Goal: Task Accomplishment & Management: Manage account settings

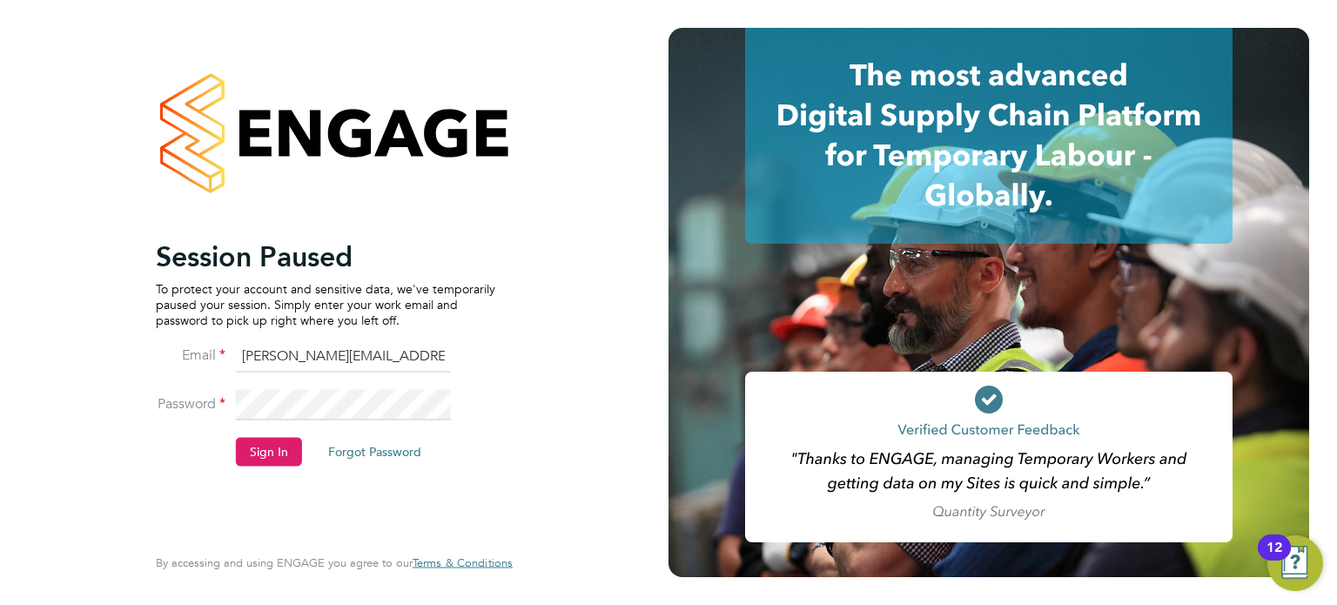
click at [265, 459] on button "Sign In" at bounding box center [269, 452] width 66 height 28
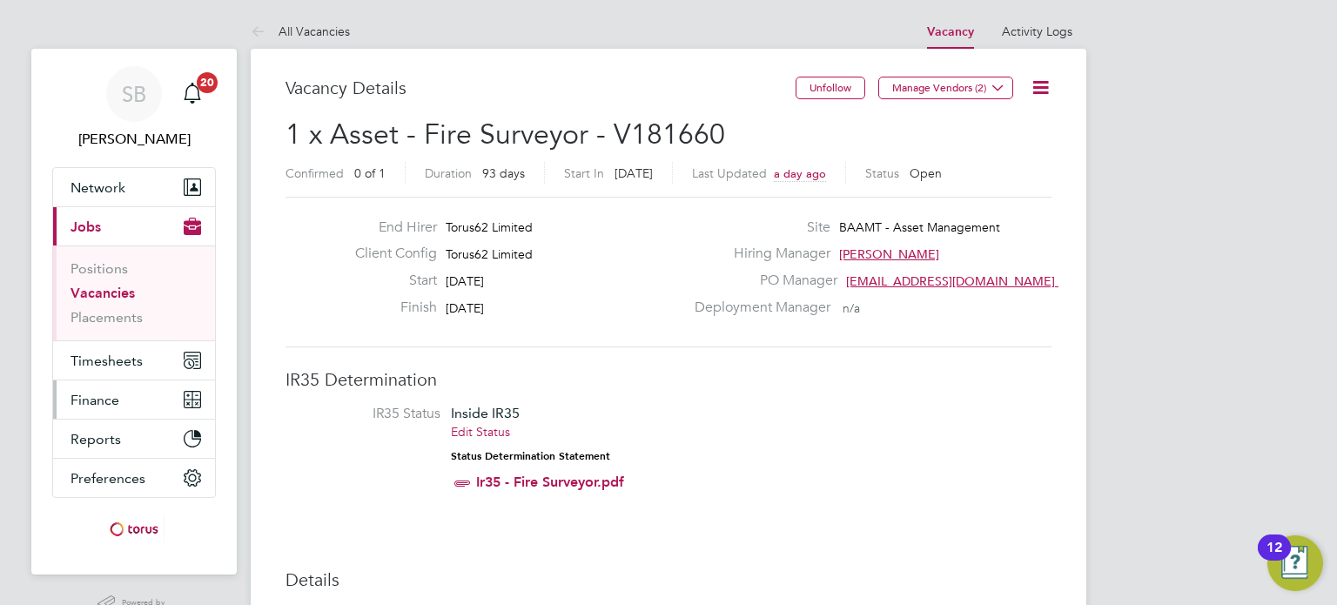
click at [124, 397] on button "Finance" at bounding box center [134, 399] width 162 height 38
click at [132, 371] on button "Timesheets" at bounding box center [134, 360] width 162 height 38
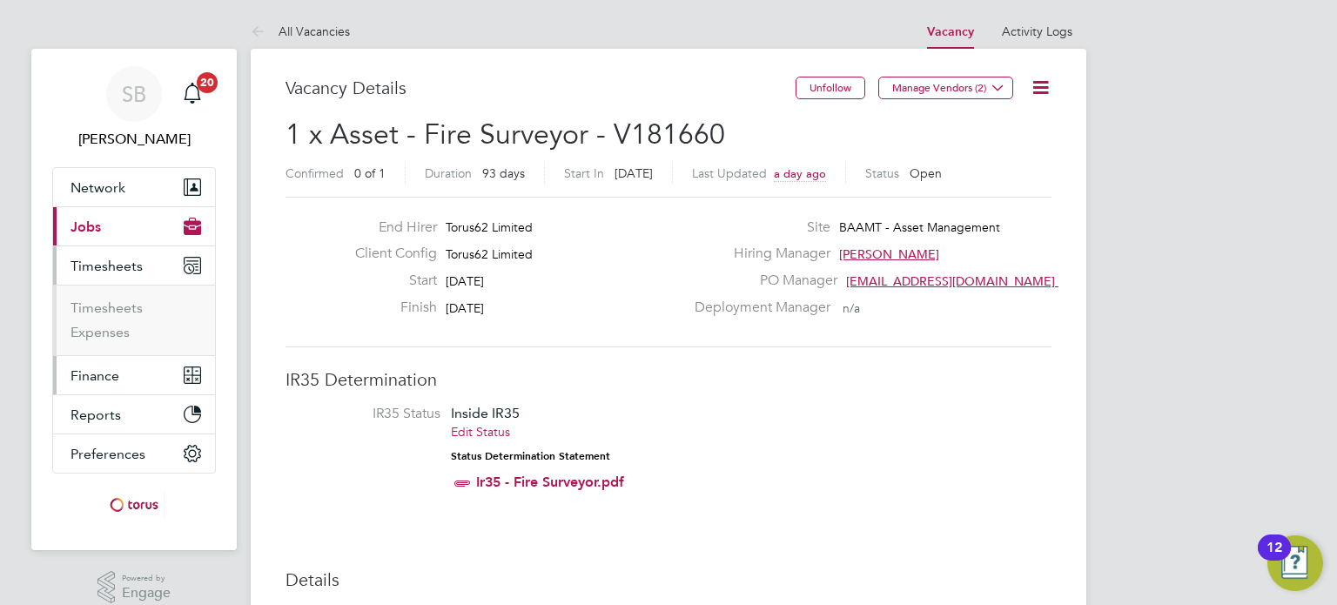
click at [111, 381] on span "Finance" at bounding box center [94, 375] width 49 height 17
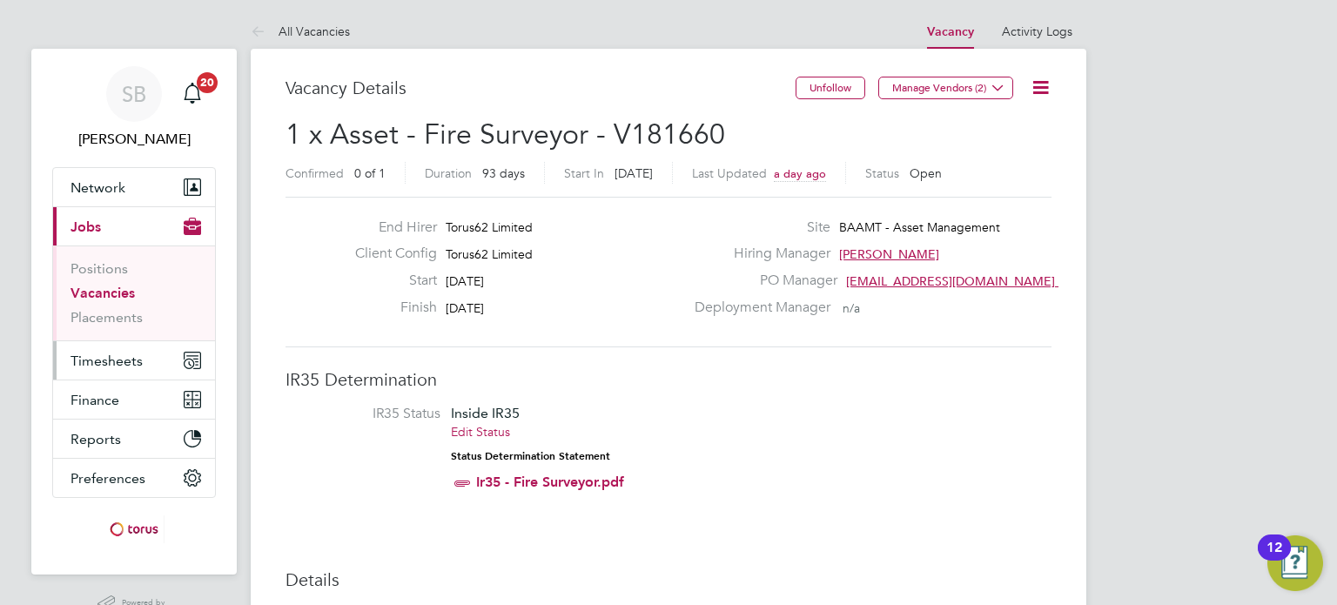
click at [116, 363] on span "Timesheets" at bounding box center [106, 360] width 72 height 17
click at [159, 358] on button "Timesheets" at bounding box center [134, 360] width 162 height 38
click at [265, 27] on icon at bounding box center [262, 33] width 22 height 22
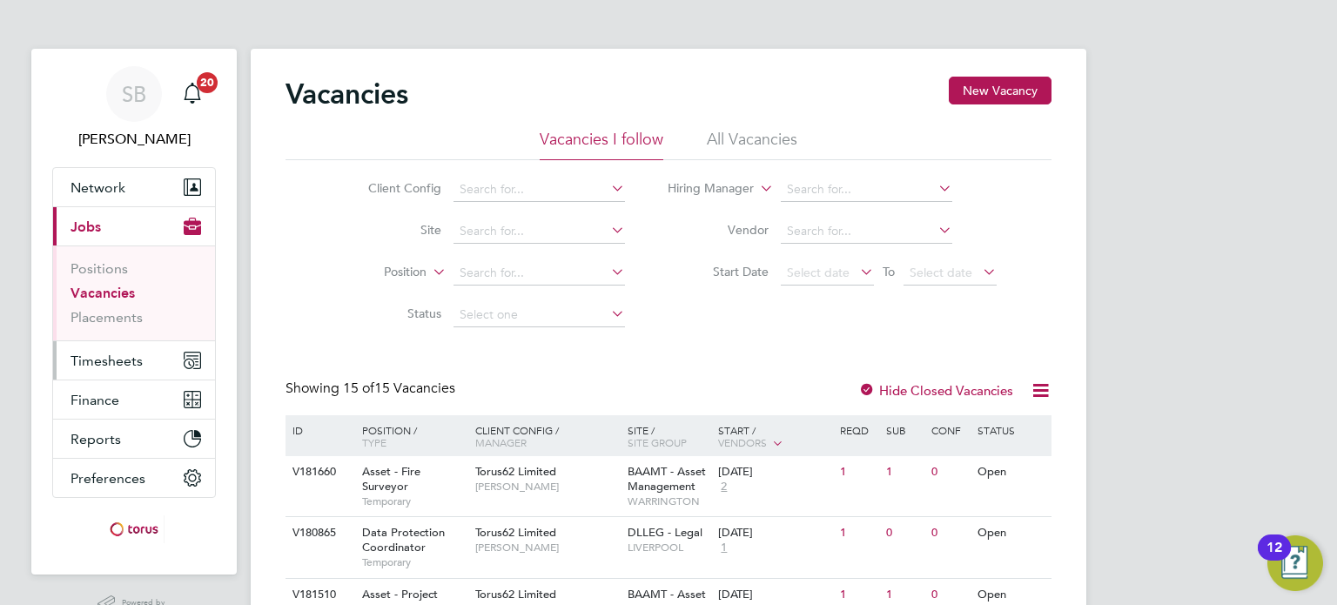
click at [100, 364] on span "Timesheets" at bounding box center [106, 360] width 72 height 17
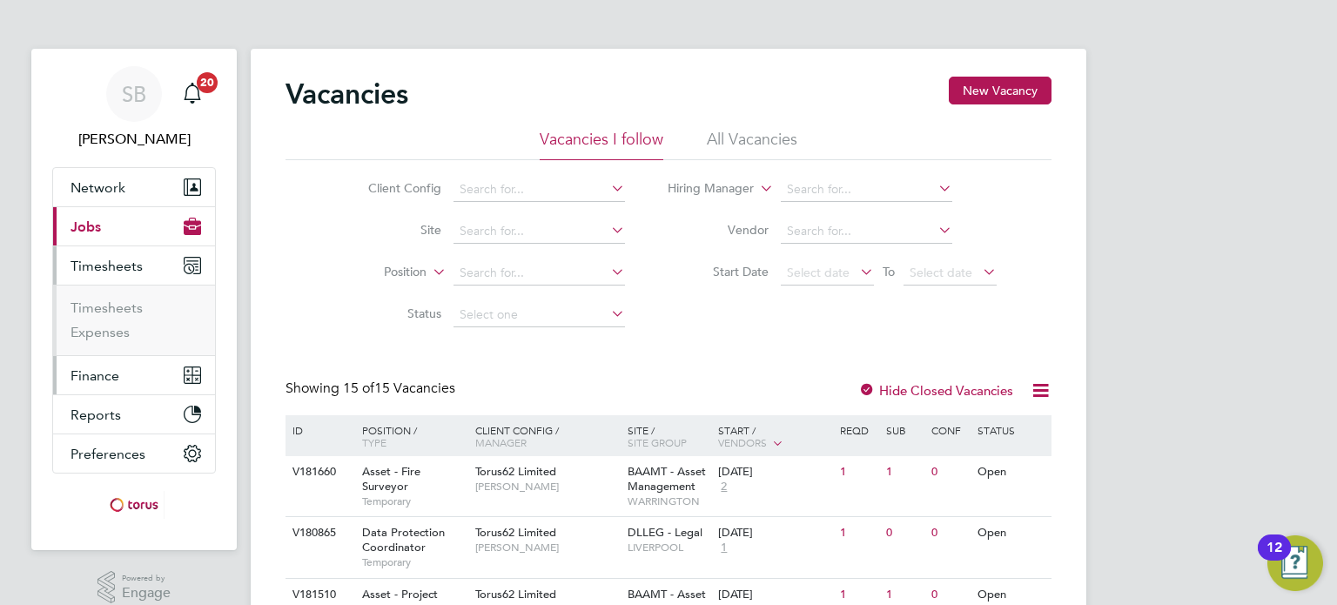
click at [101, 368] on span "Finance" at bounding box center [94, 375] width 49 height 17
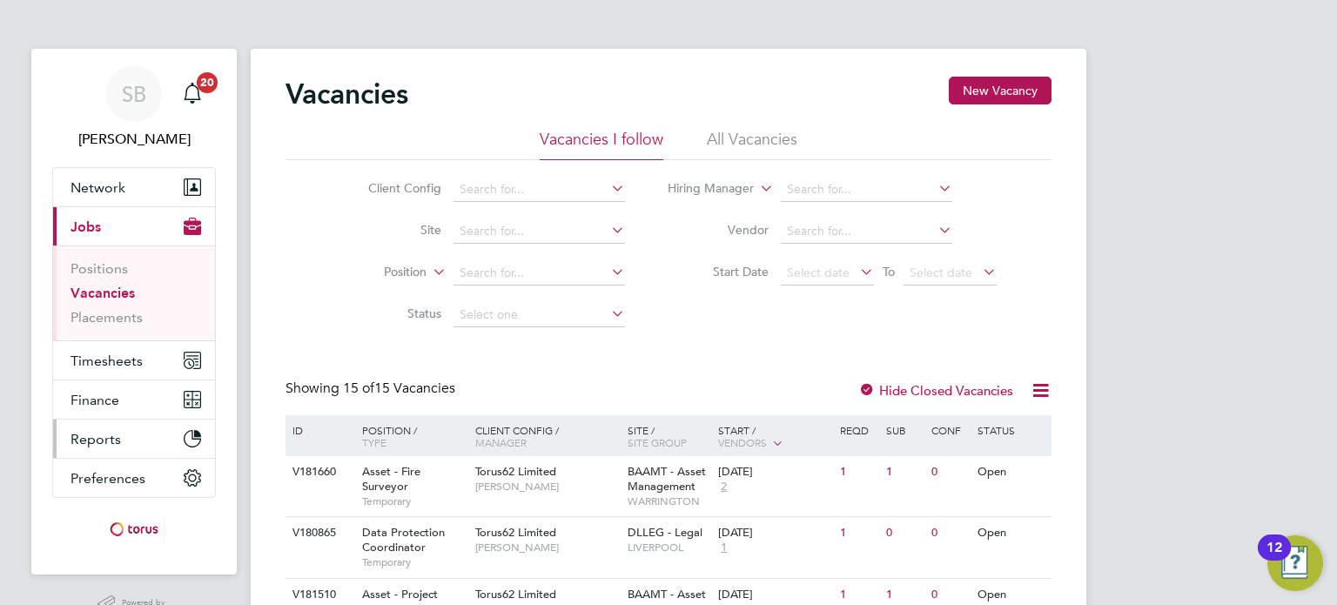
click at [94, 438] on span "Reports" at bounding box center [95, 439] width 50 height 17
click at [94, 433] on span "Reports" at bounding box center [95, 439] width 50 height 17
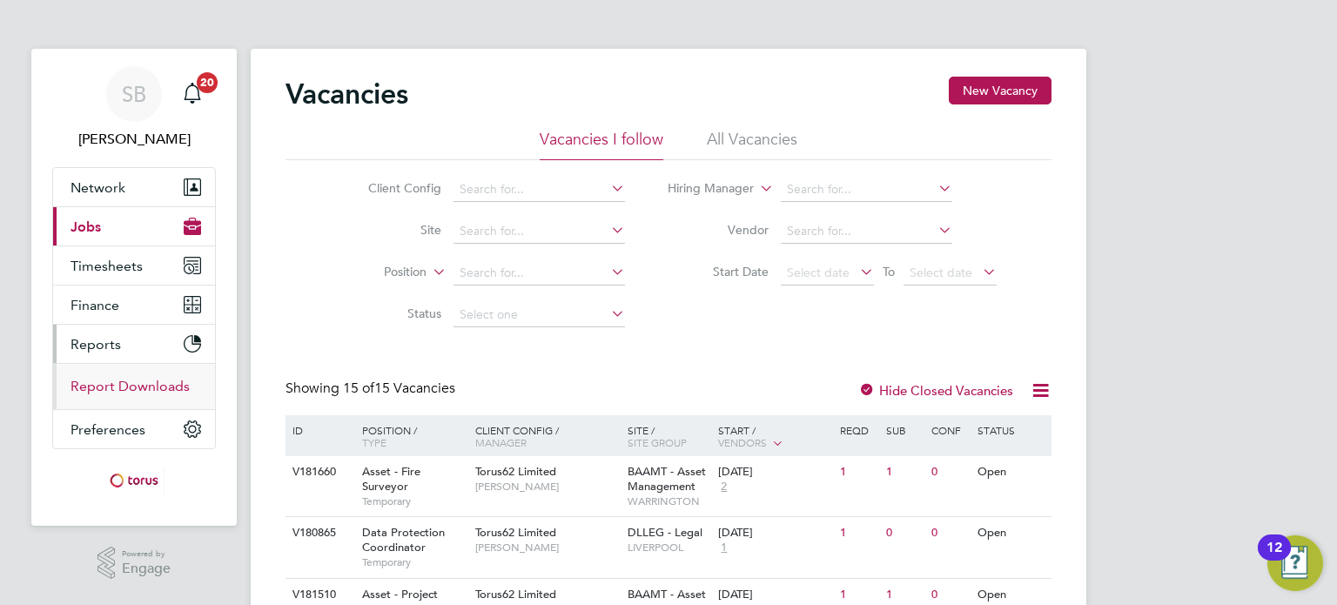
click at [161, 391] on link "Report Downloads" at bounding box center [129, 386] width 119 height 17
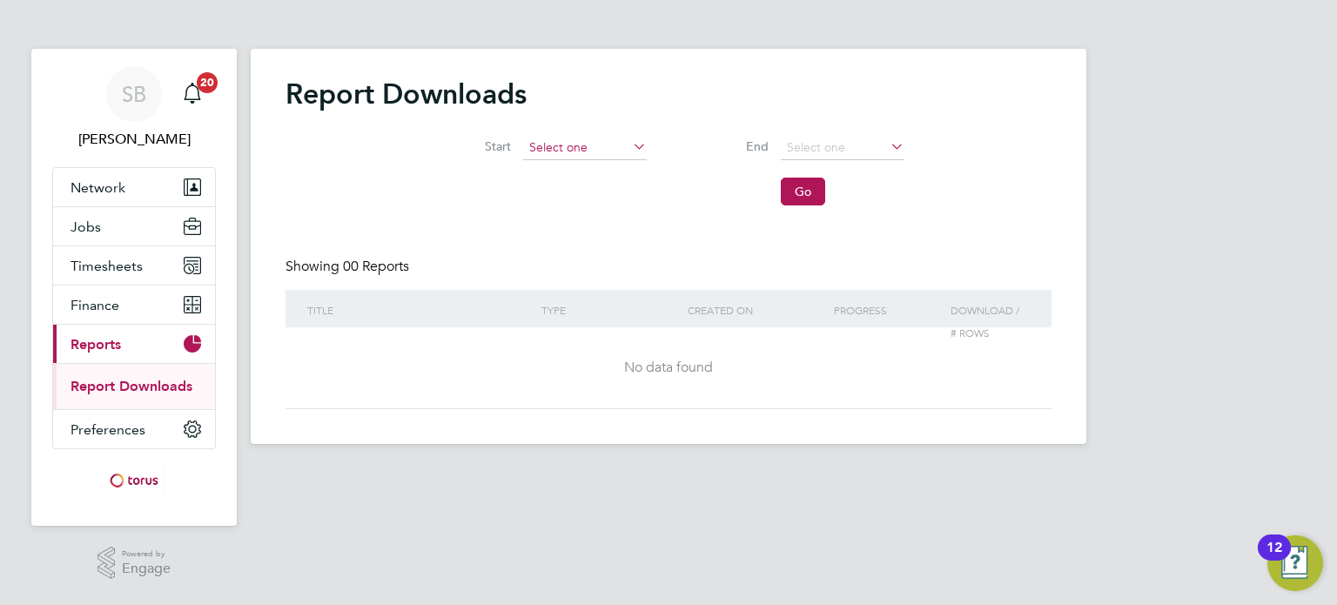
click at [600, 146] on input at bounding box center [585, 148] width 124 height 24
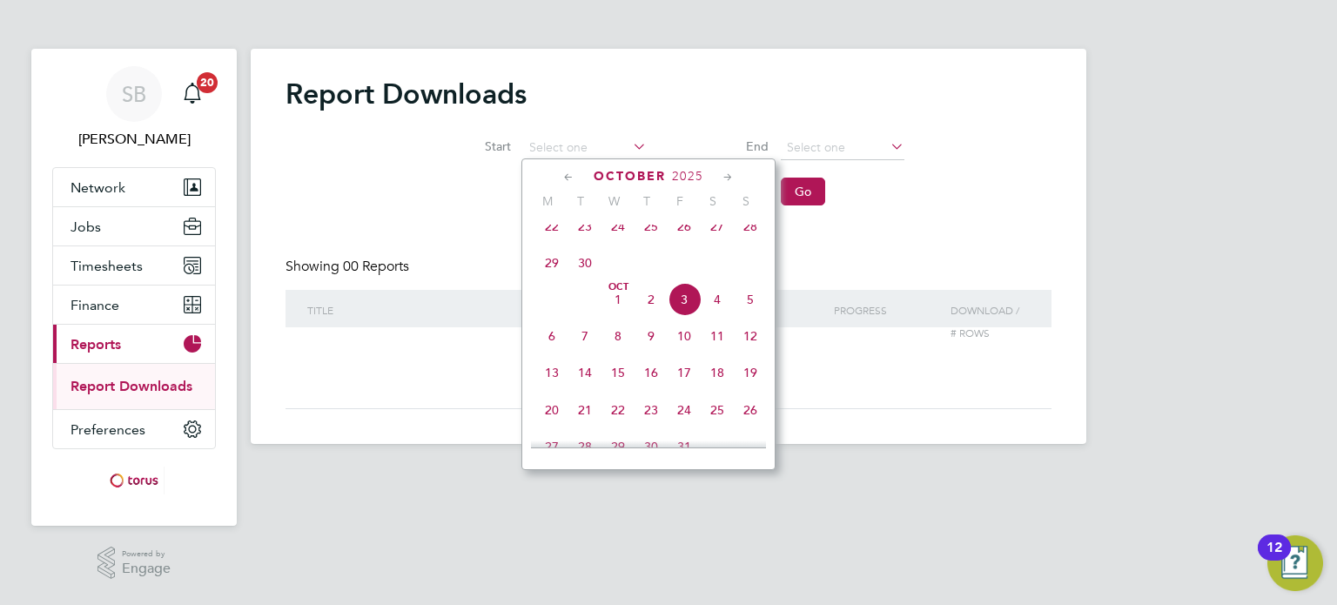
click at [480, 179] on div "Start End Go" at bounding box center [668, 166] width 766 height 96
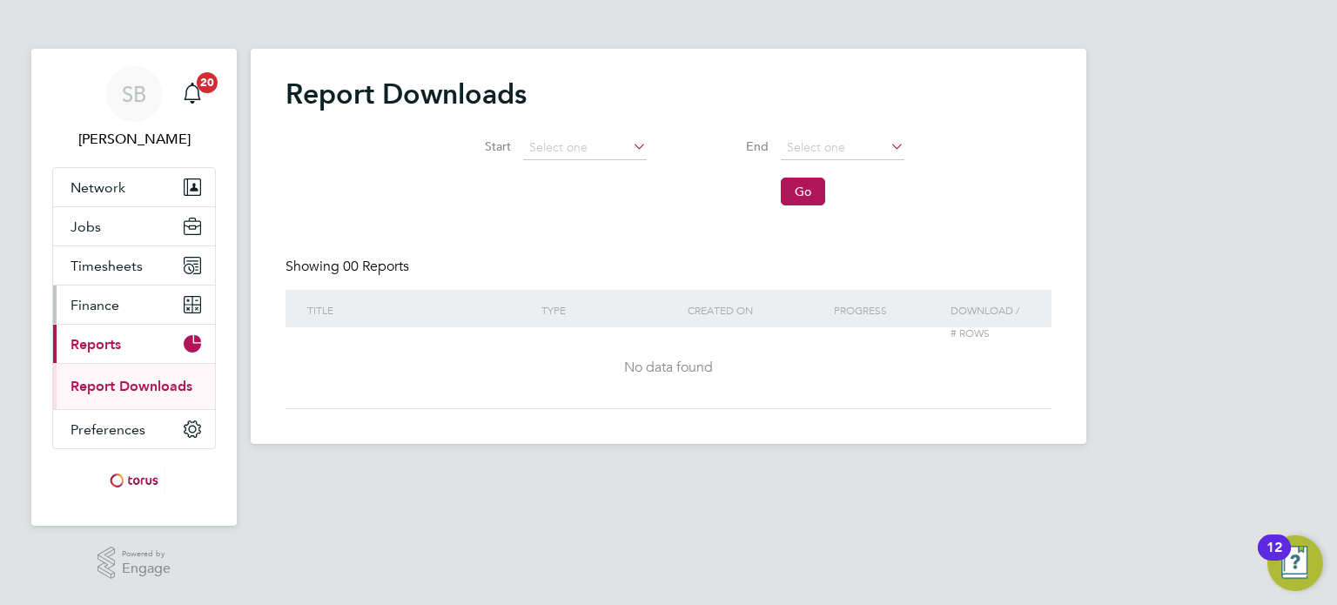
click at [120, 313] on button "Finance" at bounding box center [134, 304] width 162 height 38
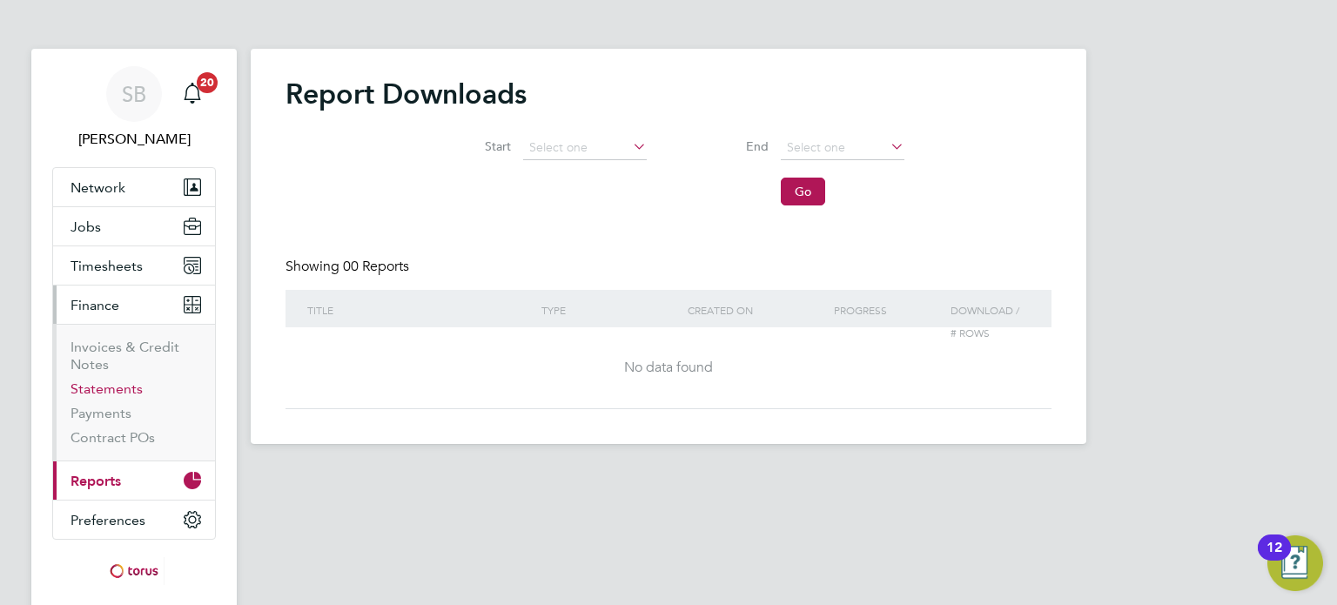
click at [117, 382] on link "Statements" at bounding box center [106, 388] width 72 height 17
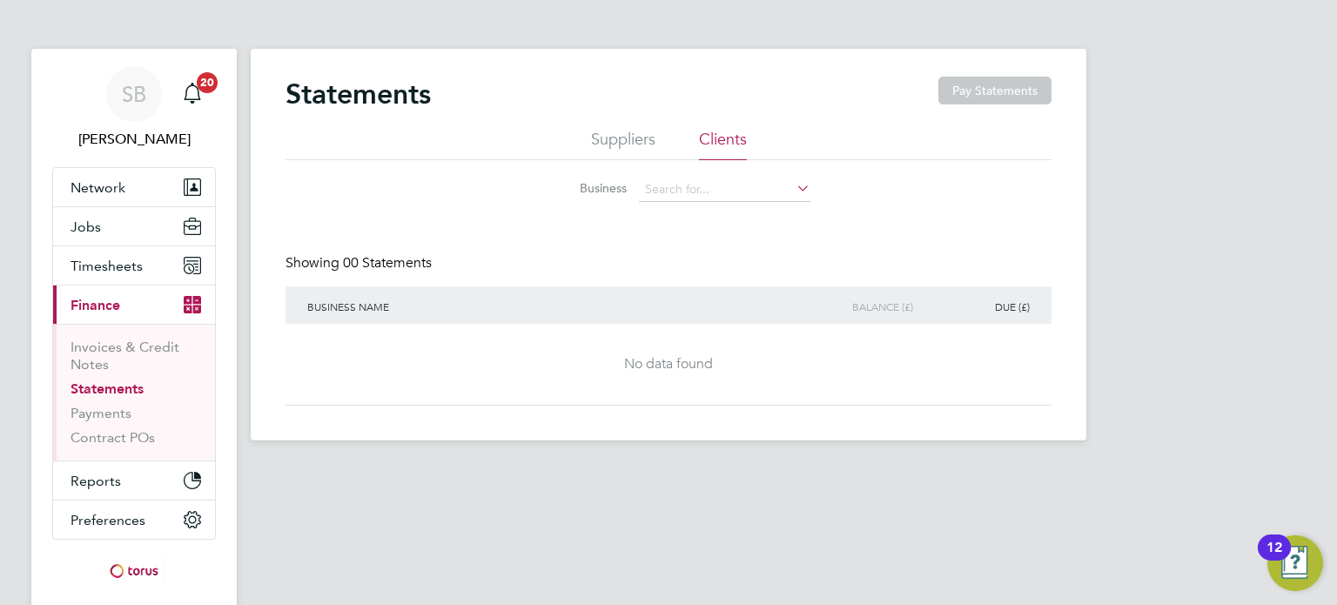
click at [596, 136] on li "Suppliers" at bounding box center [623, 144] width 64 height 31
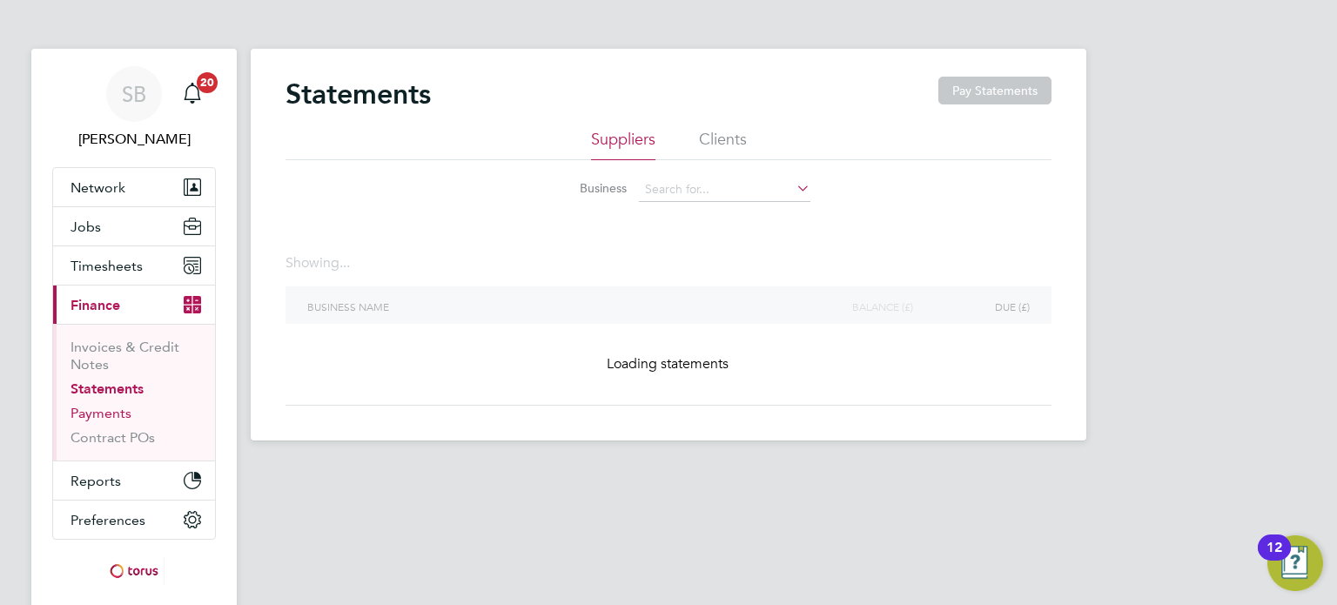
click at [99, 413] on link "Payments" at bounding box center [100, 413] width 61 height 17
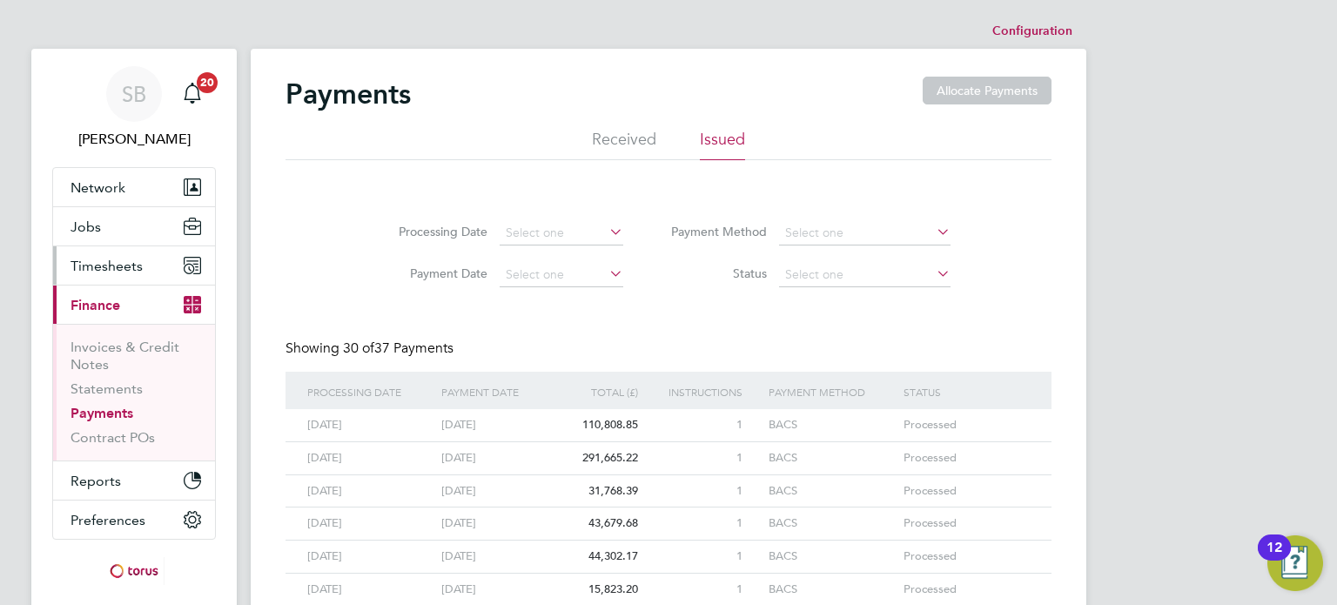
click at [122, 264] on span "Timesheets" at bounding box center [106, 266] width 72 height 17
click at [90, 431] on link "Contract POs" at bounding box center [112, 437] width 84 height 17
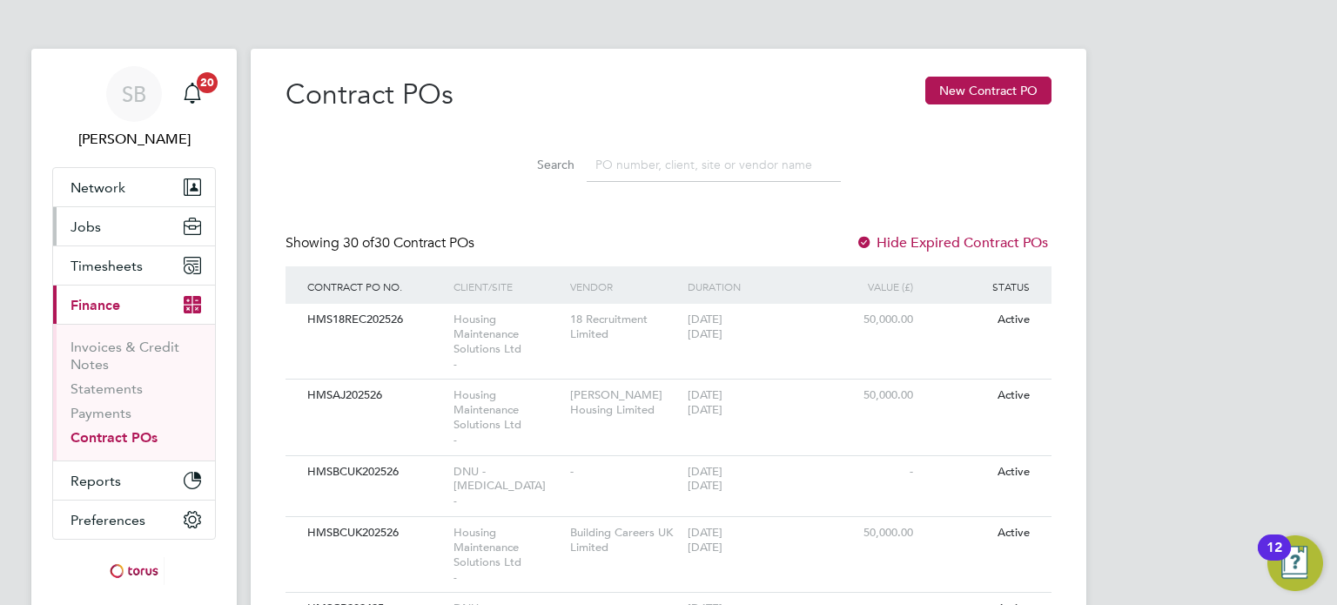
click at [122, 232] on button "Jobs" at bounding box center [134, 226] width 162 height 38
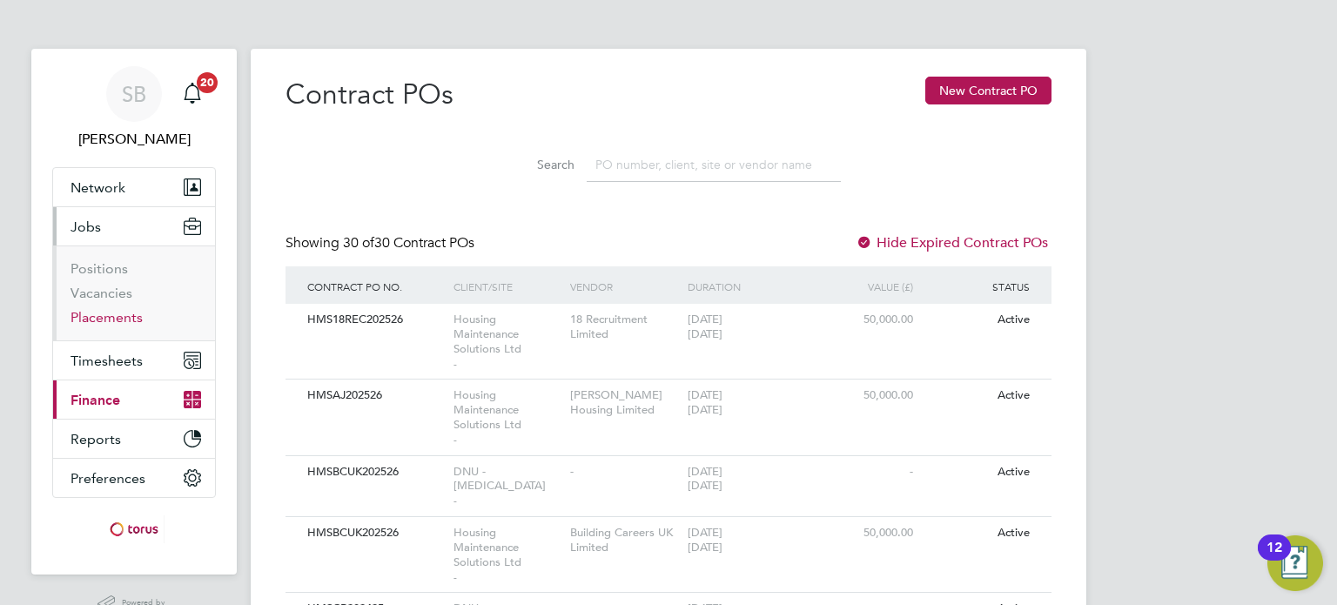
click at [110, 324] on link "Placements" at bounding box center [106, 317] width 72 height 17
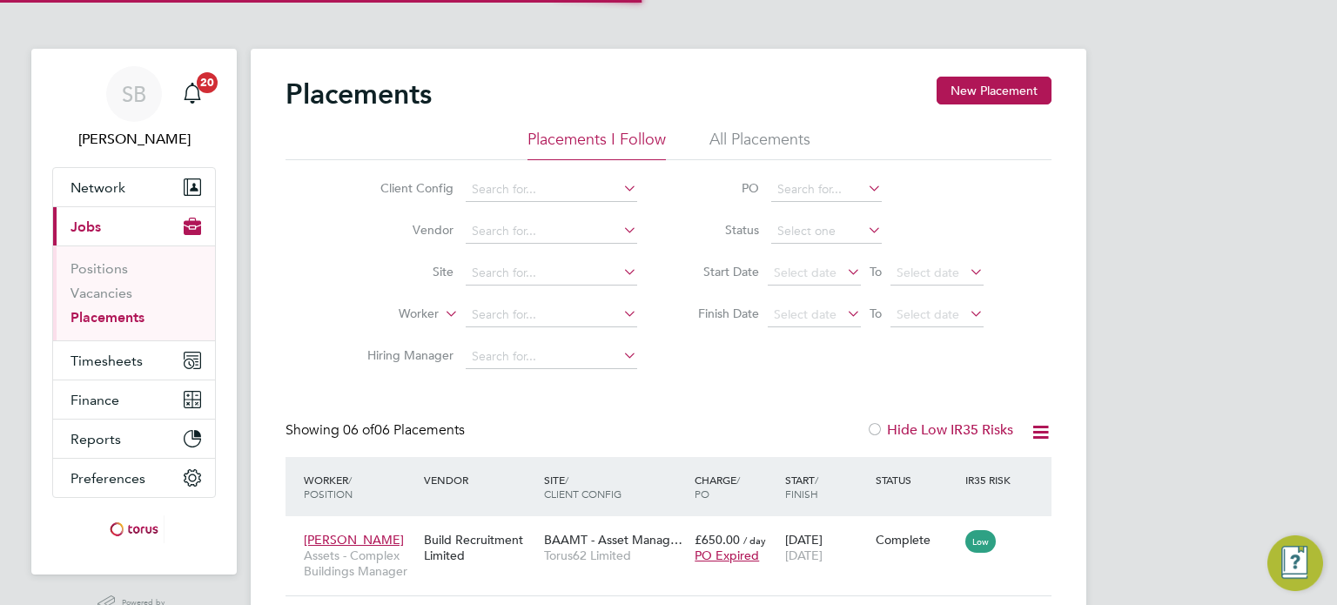
scroll to position [50, 151]
click at [762, 136] on li "All Placements" at bounding box center [759, 144] width 101 height 31
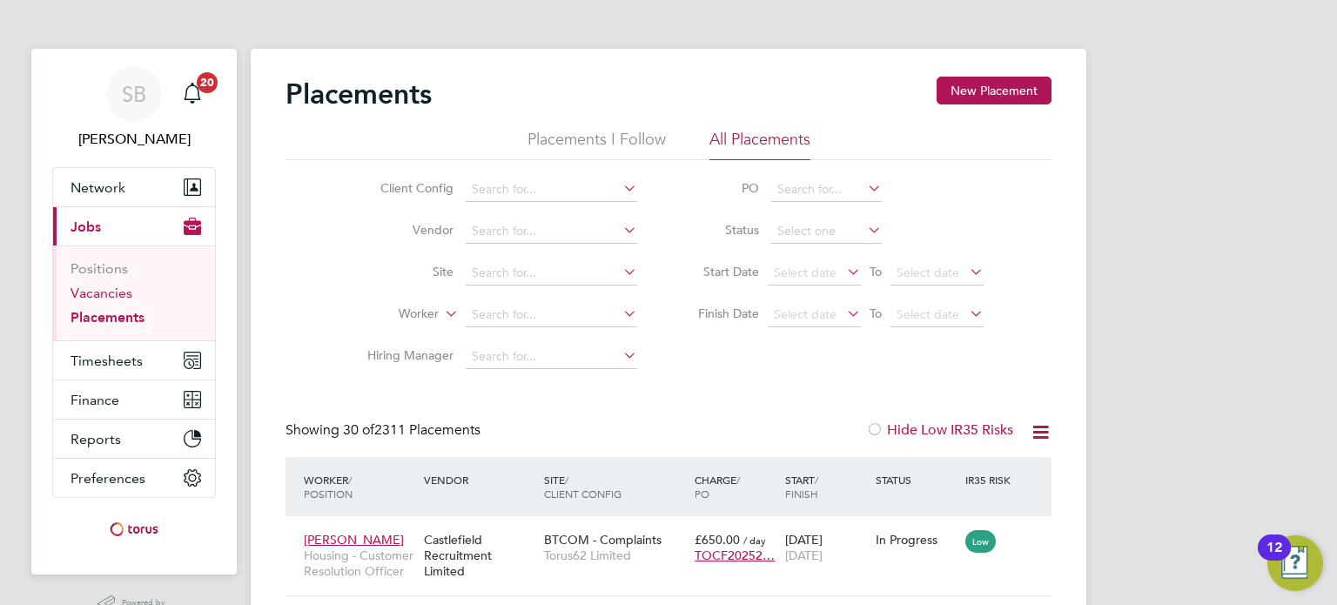
click at [112, 296] on link "Vacancies" at bounding box center [101, 293] width 62 height 17
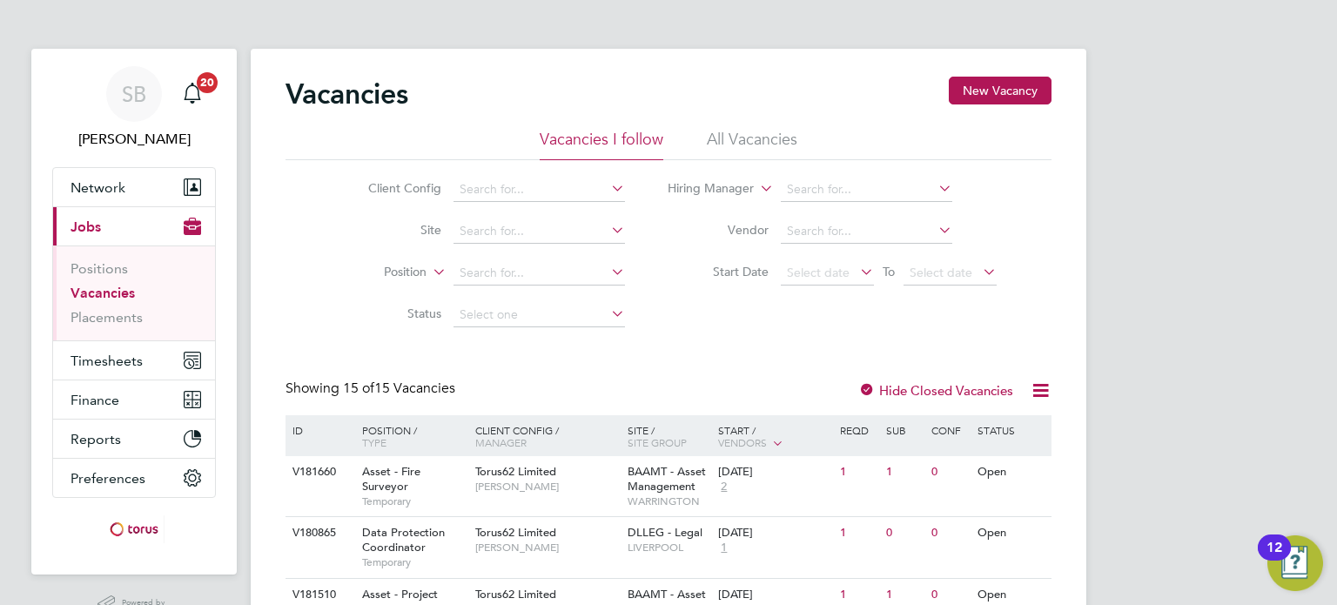
click at [773, 141] on li "All Vacancies" at bounding box center [752, 144] width 91 height 31
click at [1041, 385] on icon at bounding box center [1041, 390] width 22 height 22
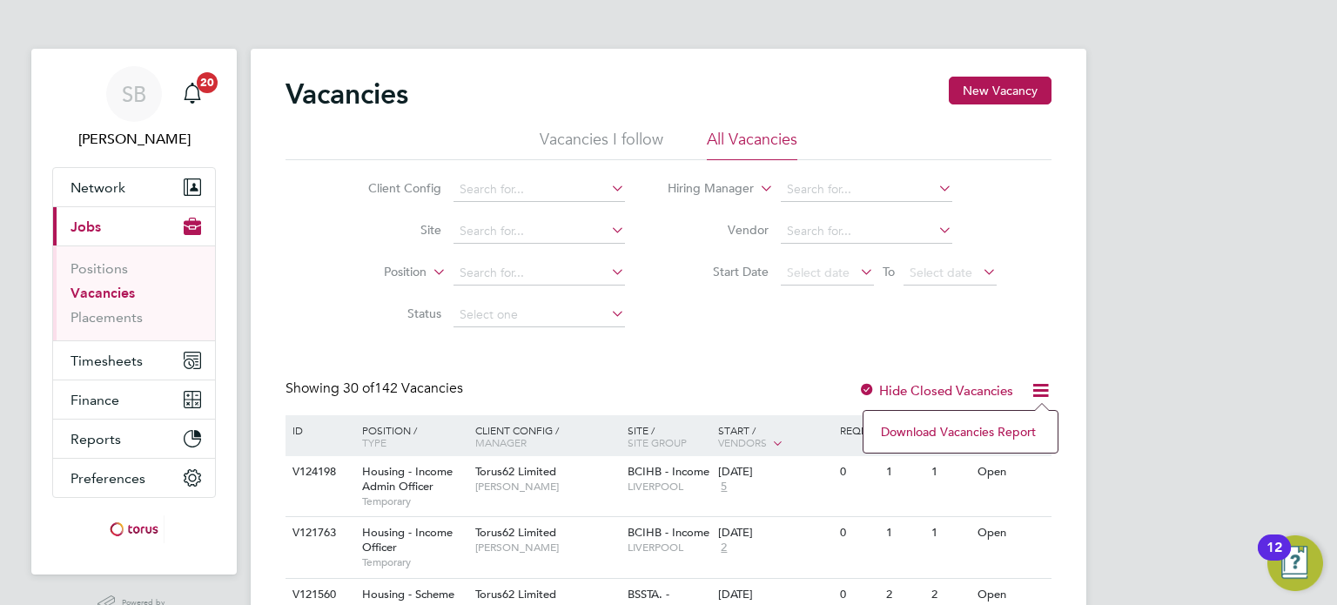
click at [1003, 431] on li "Download Vacancies Report" at bounding box center [960, 431] width 177 height 24
click at [501, 194] on input at bounding box center [538, 190] width 171 height 24
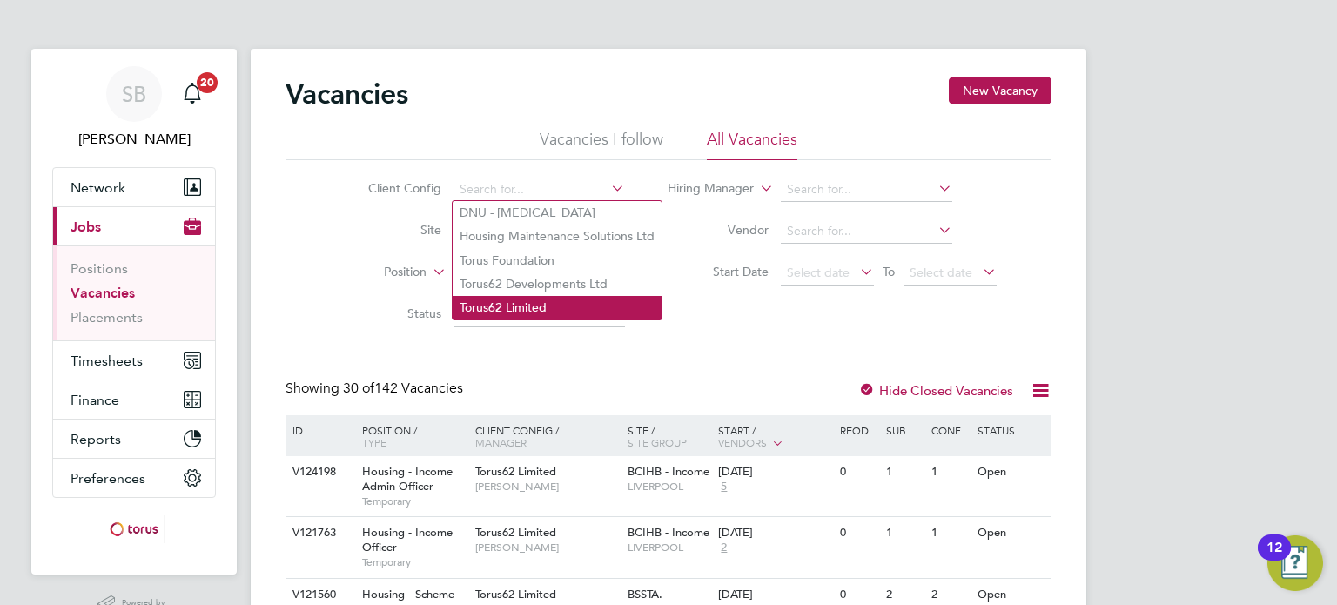
click at [506, 298] on li "Torus62 Limited" at bounding box center [557, 307] width 209 height 23
type input "Torus62 Limited"
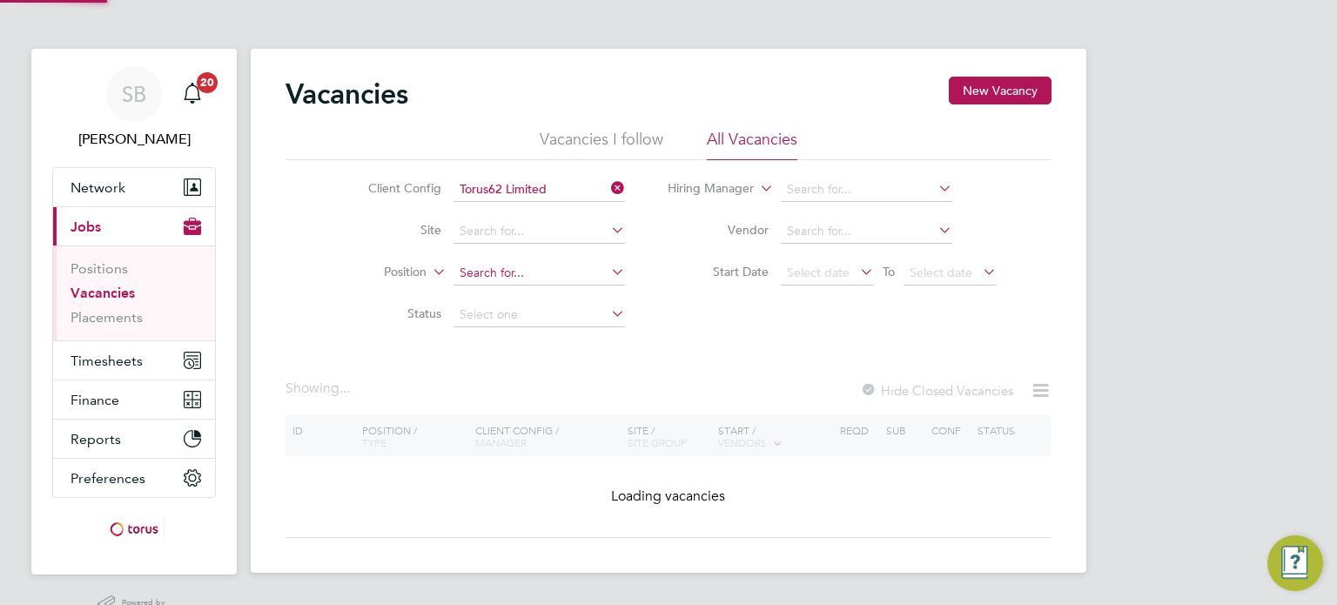
click at [505, 277] on input at bounding box center [538, 273] width 171 height 24
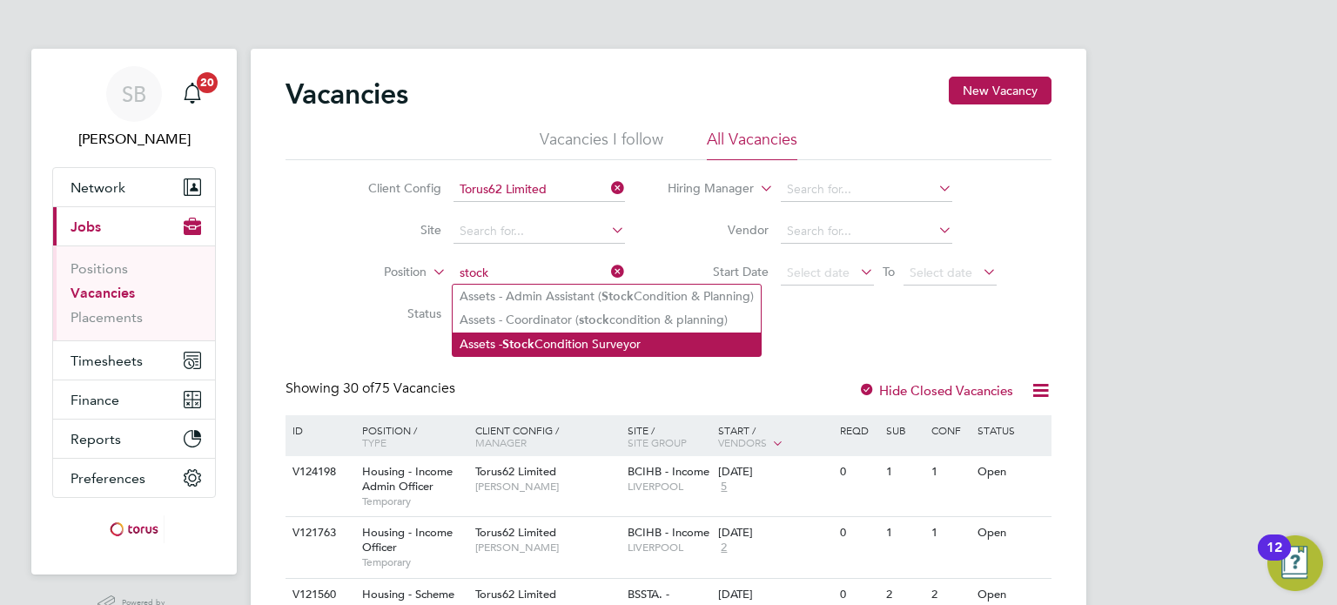
click at [566, 344] on li "Assets - Stock Condition Surveyor" at bounding box center [607, 343] width 308 height 23
type input "Assets - Stock Condition Surveyor"
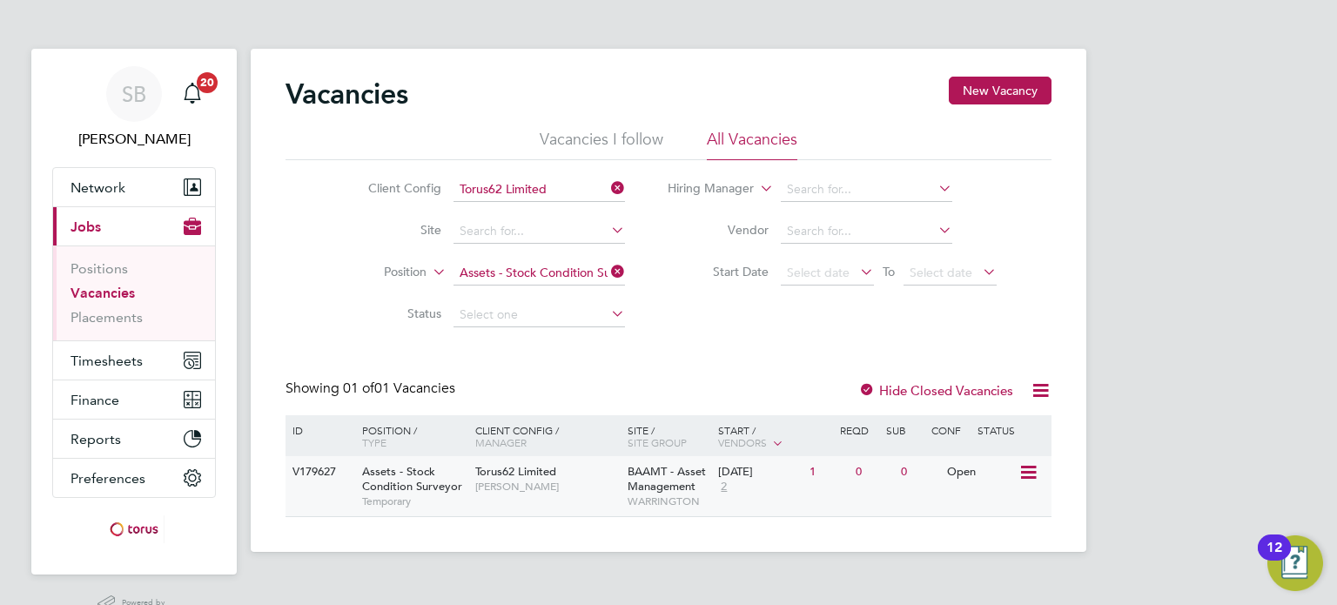
click at [406, 497] on span "Temporary" at bounding box center [414, 501] width 104 height 14
click at [607, 271] on icon at bounding box center [607, 271] width 0 height 24
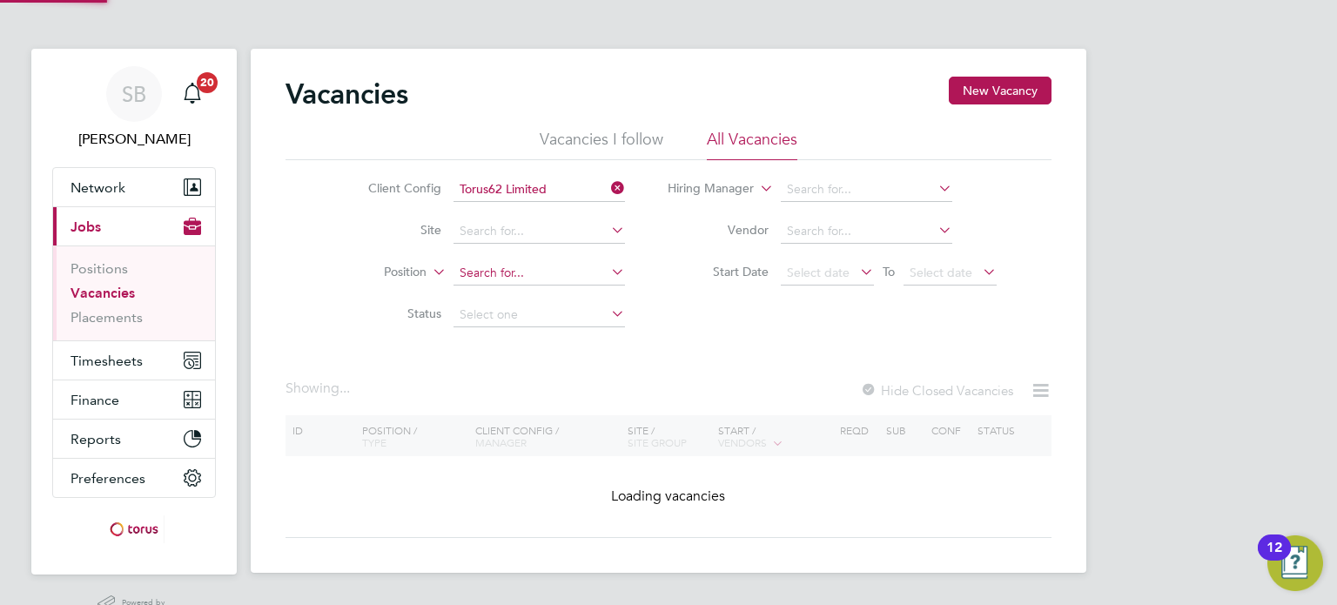
click at [536, 272] on input at bounding box center [538, 273] width 171 height 24
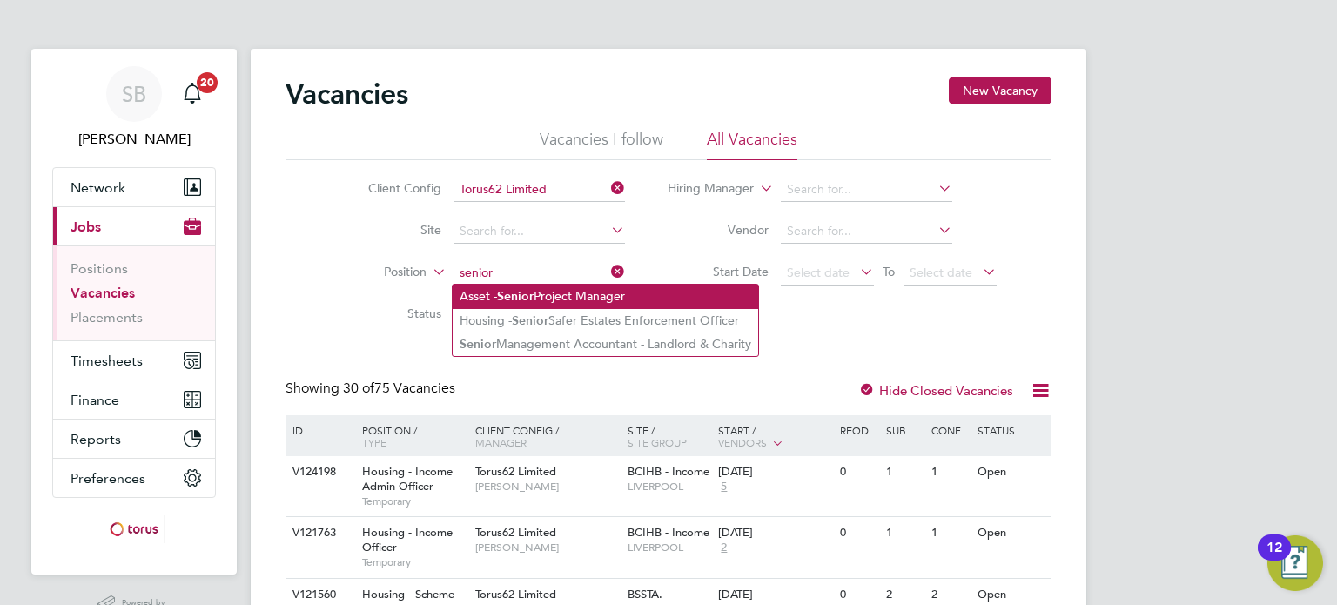
click at [557, 299] on li "Asset - Senior Project Manager" at bounding box center [605, 296] width 305 height 23
type input "Asset - Senior Project Manager"
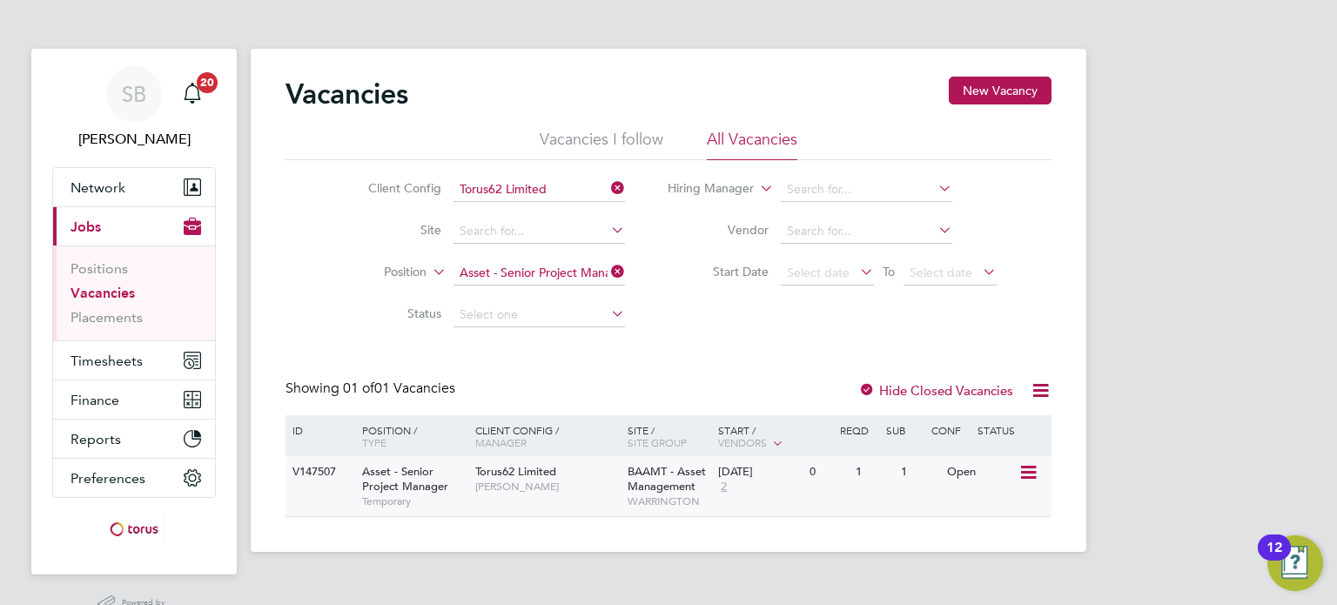
click at [408, 500] on span "Temporary" at bounding box center [414, 501] width 104 height 14
click at [529, 274] on input at bounding box center [538, 273] width 171 height 24
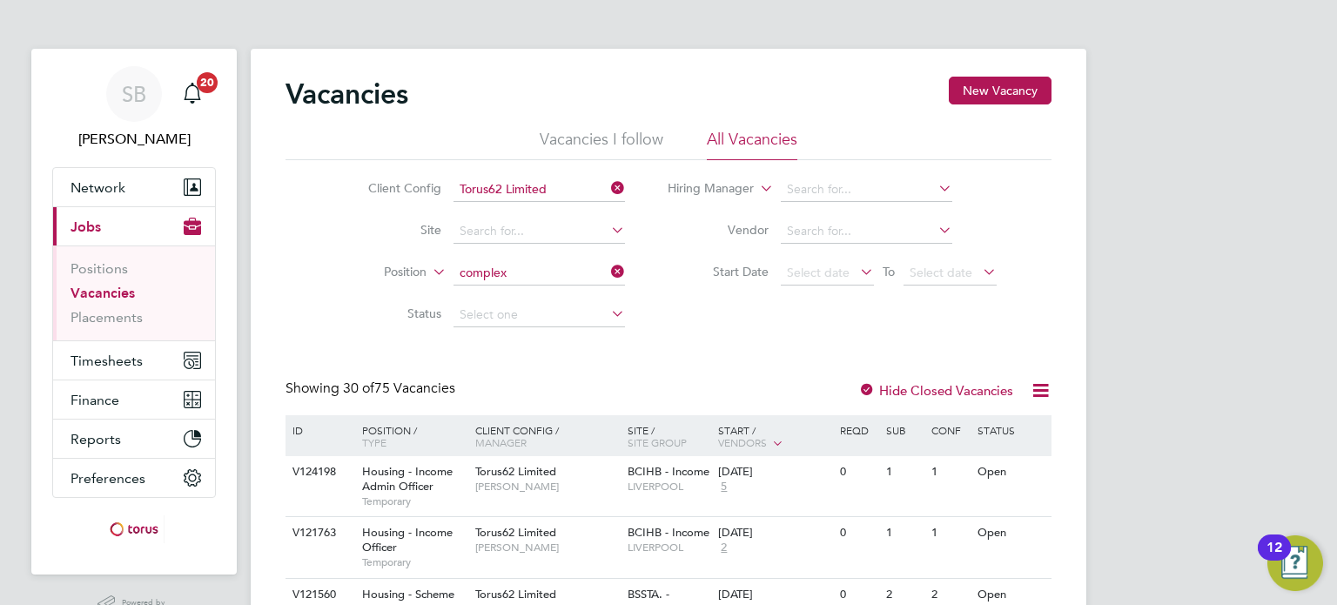
click at [553, 298] on b "Complex" at bounding box center [528, 296] width 52 height 15
type input "Assets - Complex Buildings Manager"
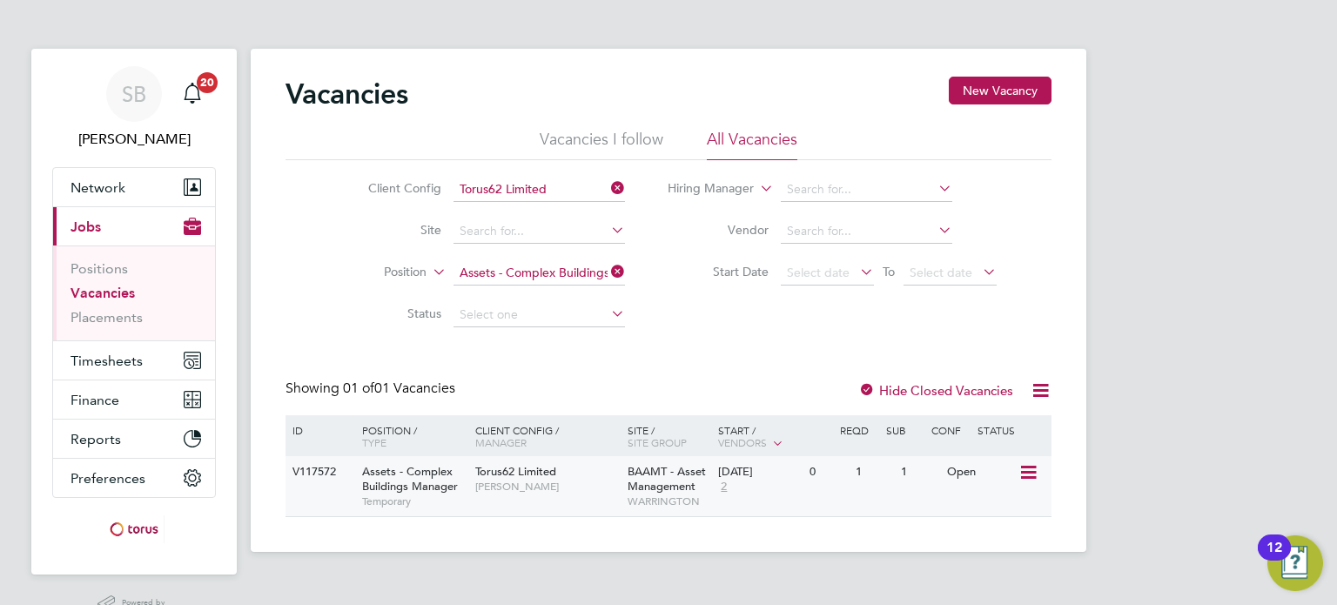
click at [503, 480] on span "[PERSON_NAME]" at bounding box center [547, 487] width 144 height 14
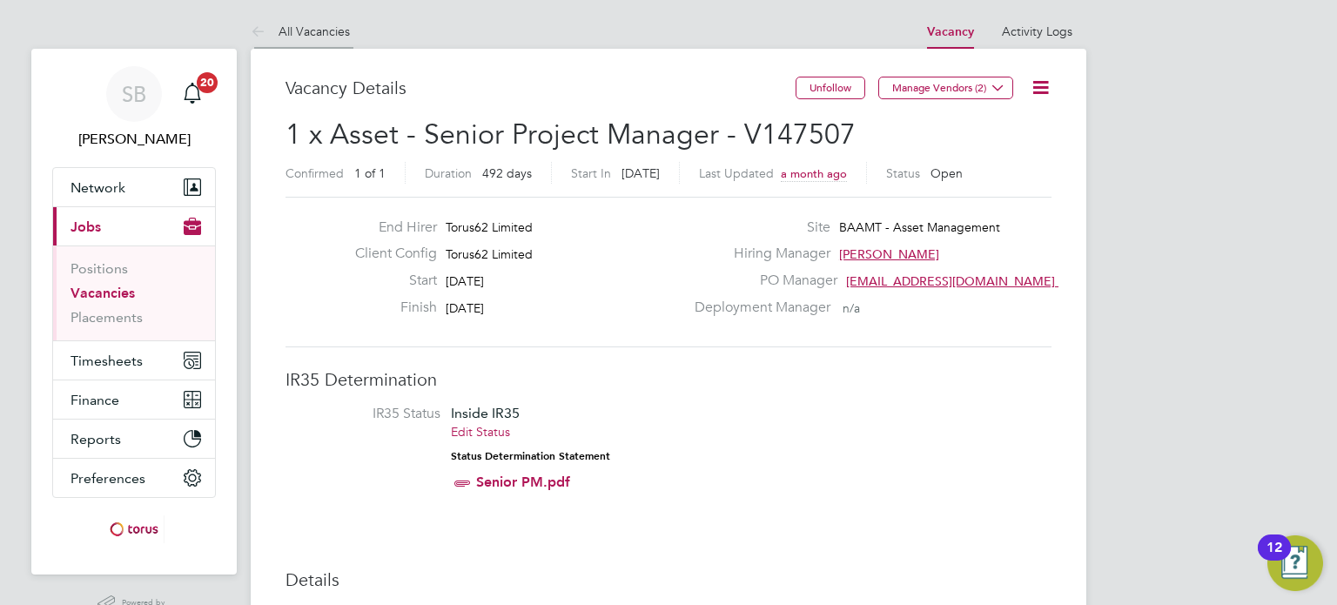
click at [335, 30] on link "All Vacancies" at bounding box center [300, 31] width 99 height 16
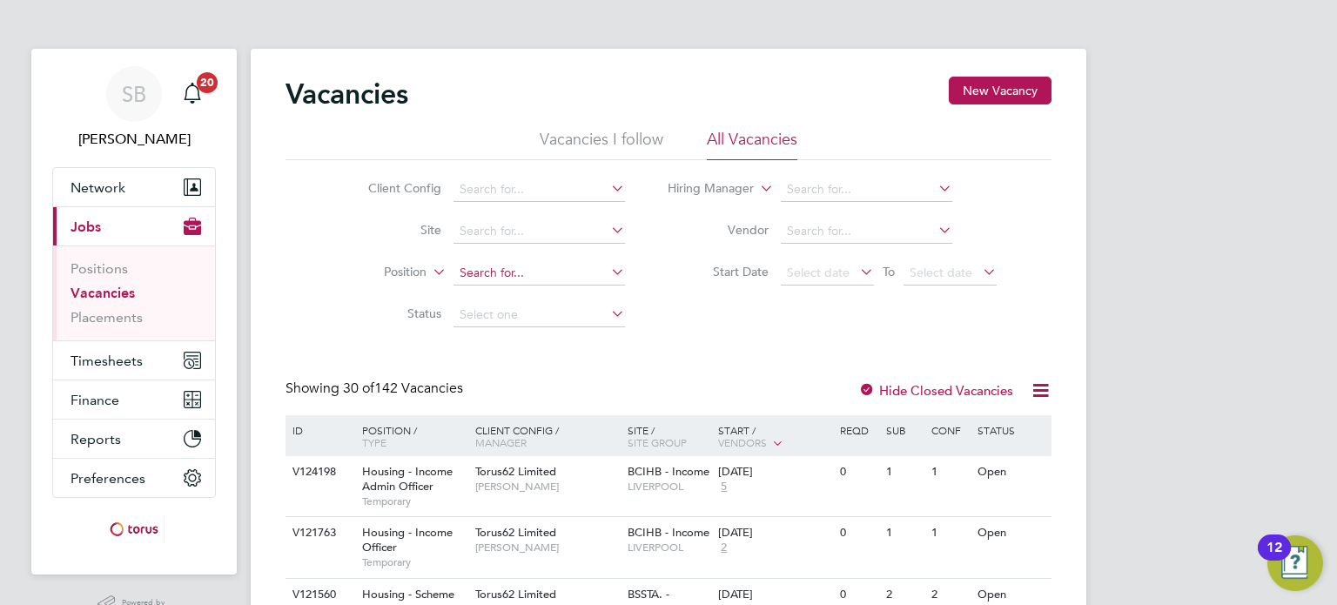
click at [484, 265] on input at bounding box center [538, 273] width 171 height 24
type input "com"
click at [527, 184] on input at bounding box center [538, 190] width 171 height 24
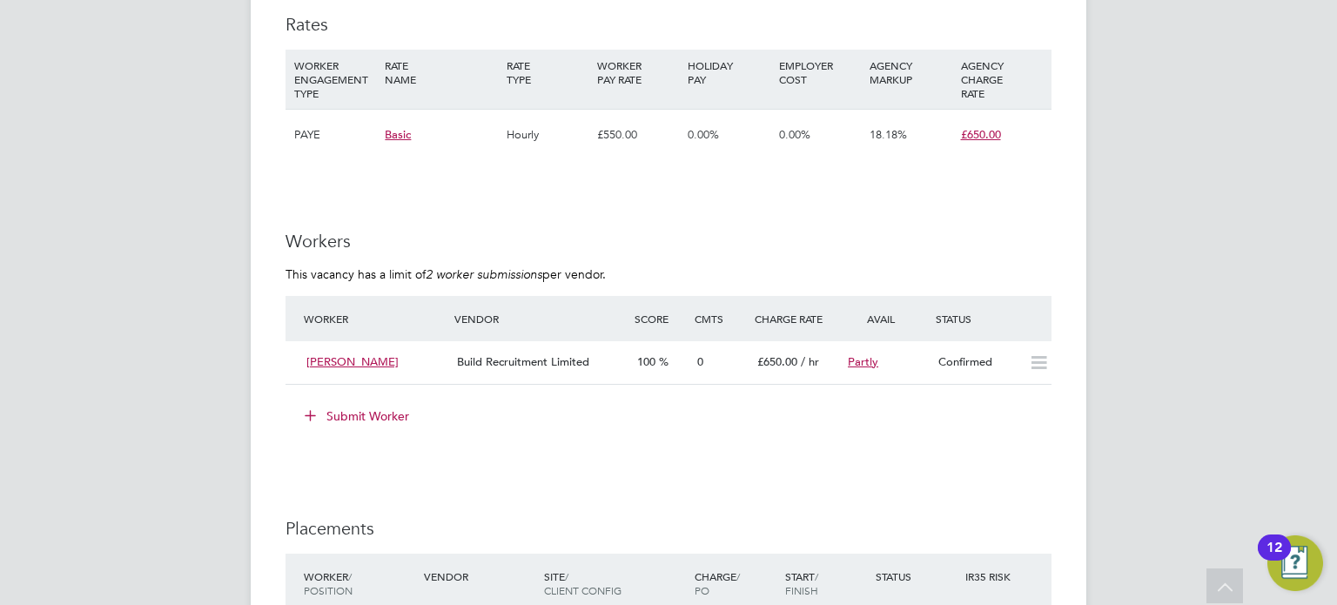
scroll to position [1305, 0]
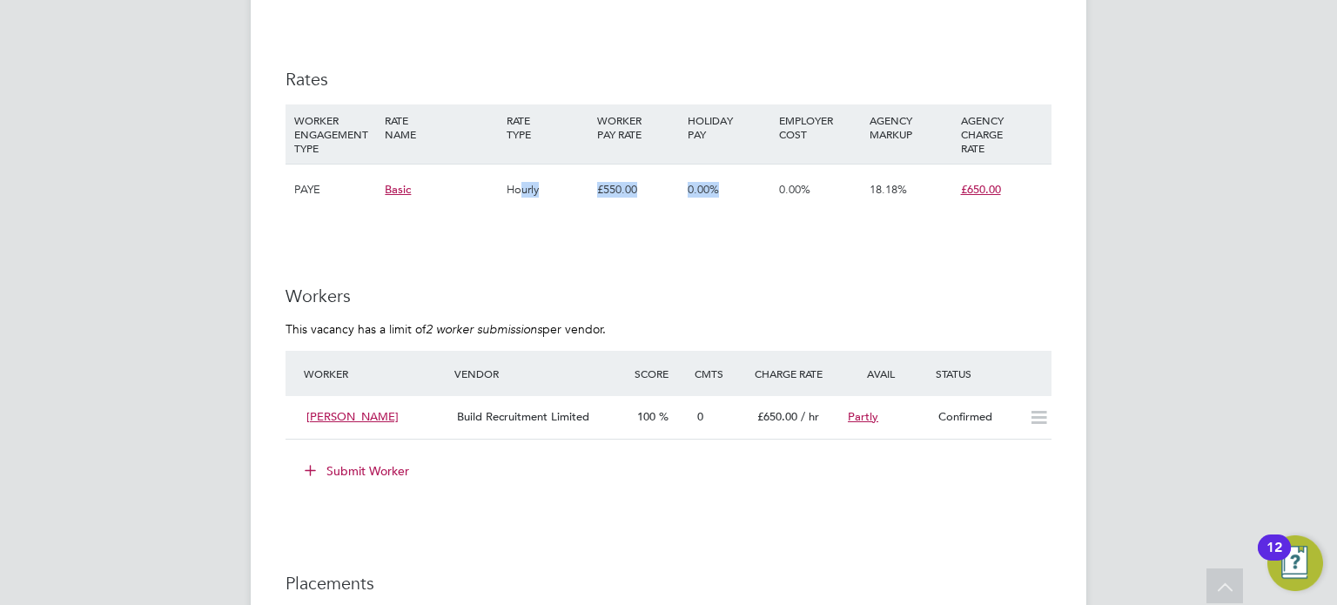
drag, startPoint x: 682, startPoint y: 184, endPoint x: 752, endPoint y: 205, distance: 72.9
click at [752, 202] on div "PAYE Basic Hourly £550.00 0.00% 0.00% 18.18% £650.00" at bounding box center [668, 189] width 766 height 51
click at [755, 246] on div "IR35 Determination IR35 Status Inside IR35 Edit Status Status Determination Sta…" at bounding box center [668, 431] width 766 height 2736
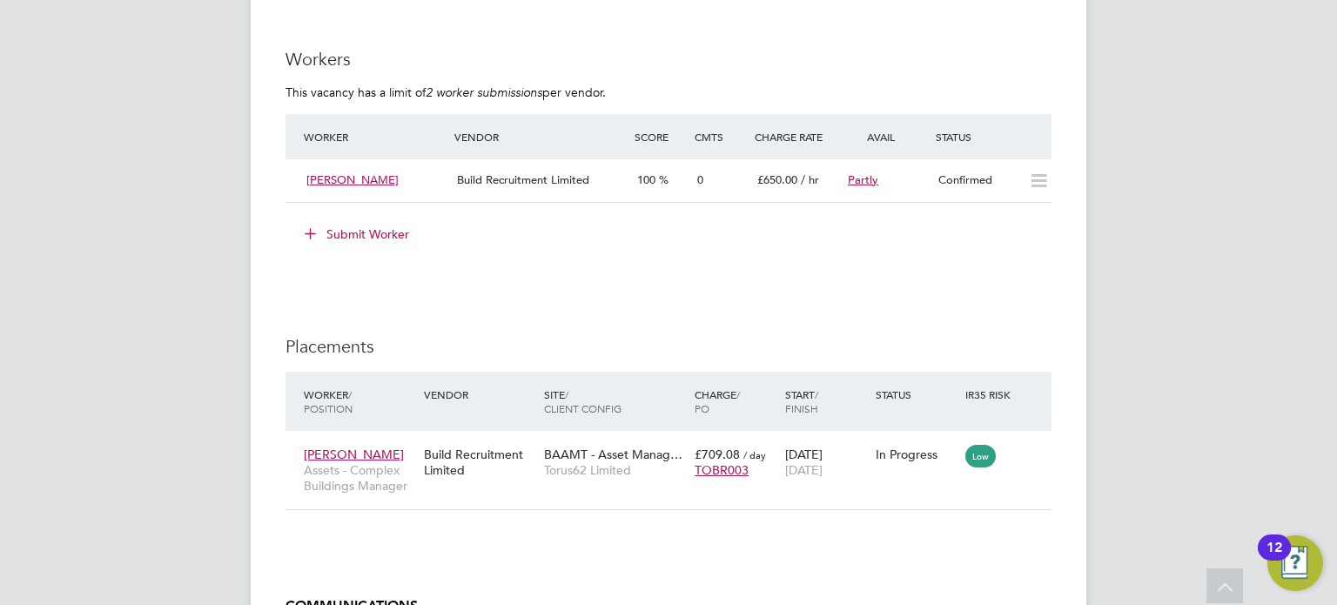
scroll to position [1479, 0]
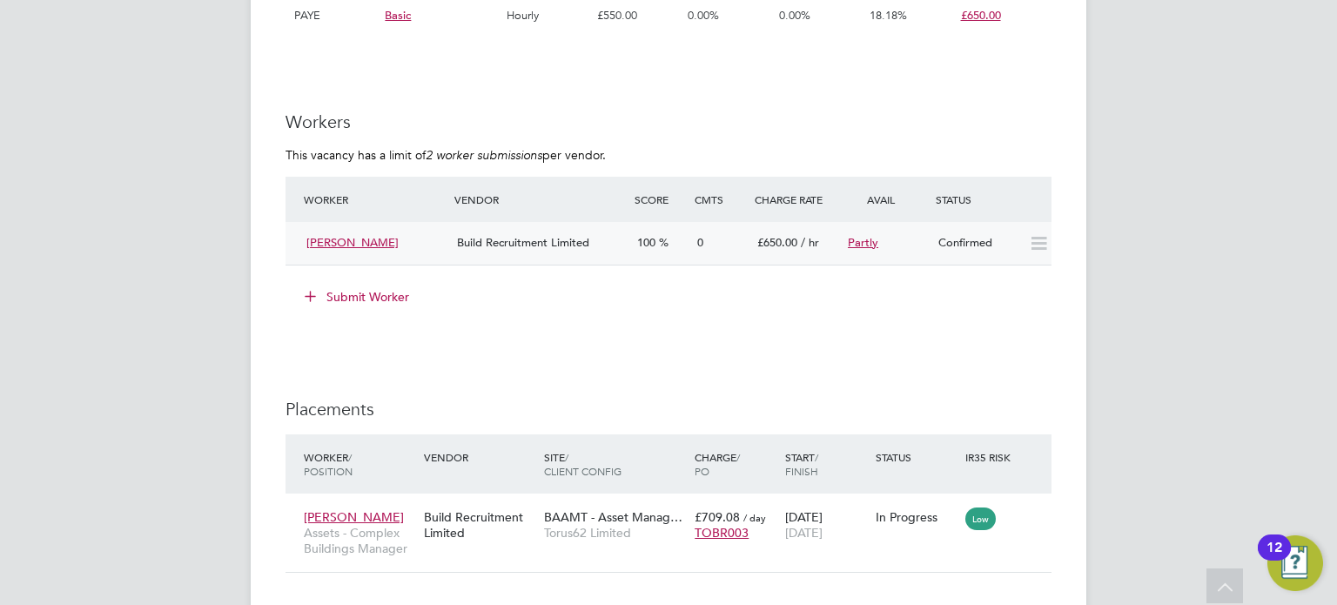
click at [1046, 249] on icon at bounding box center [1039, 244] width 22 height 14
click at [651, 421] on div "IR35 Determination IR35 Status Inside IR35 Edit Status Status Determination Sta…" at bounding box center [668, 257] width 766 height 2736
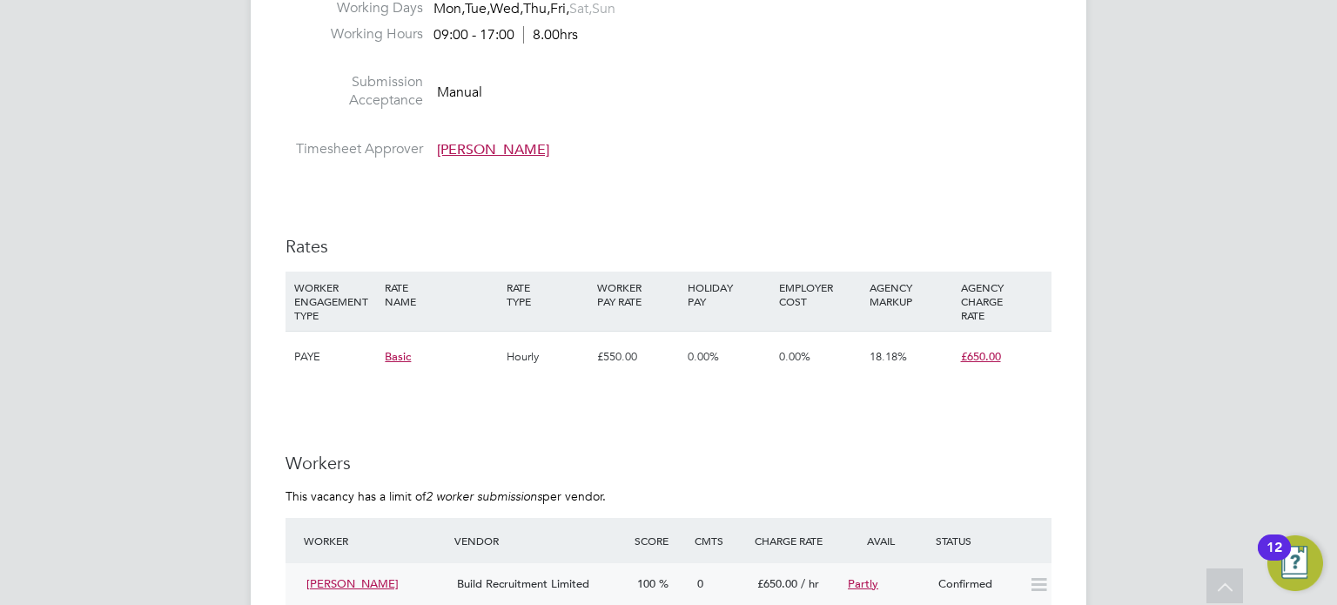
scroll to position [1044, 0]
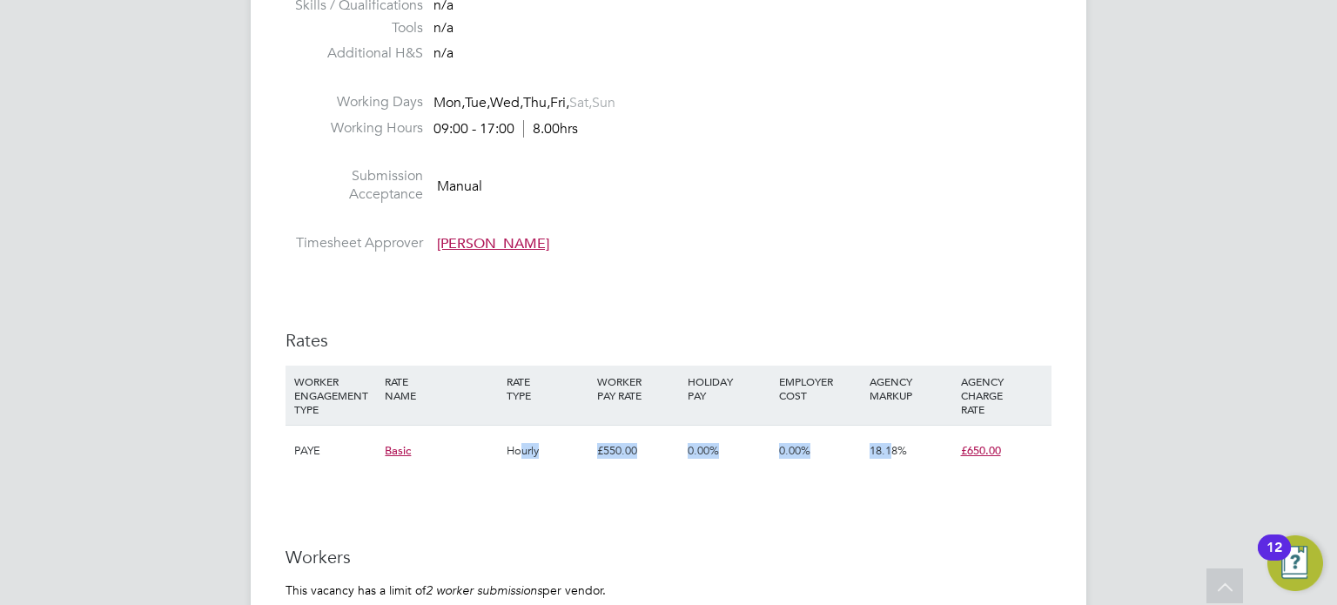
drag, startPoint x: 522, startPoint y: 446, endPoint x: 901, endPoint y: 460, distance: 378.9
click at [897, 451] on div "PAYE Basic Hourly £550.00 0.00% 0.00% 18.18% £650.00" at bounding box center [668, 450] width 766 height 51
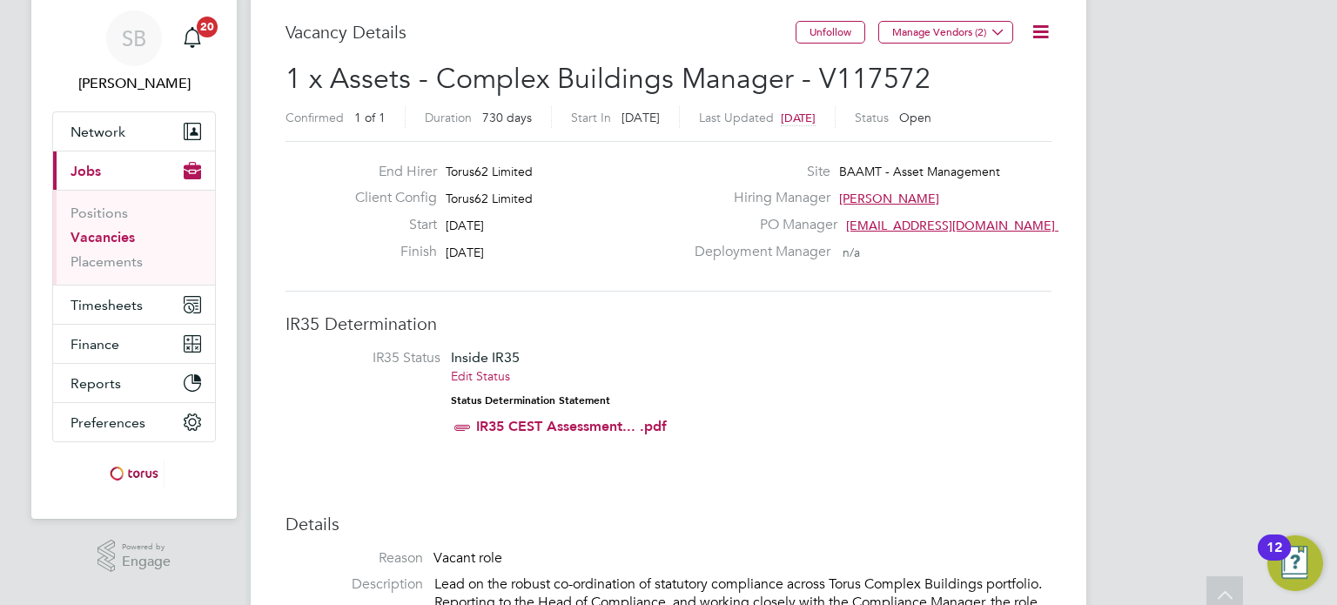
scroll to position [0, 0]
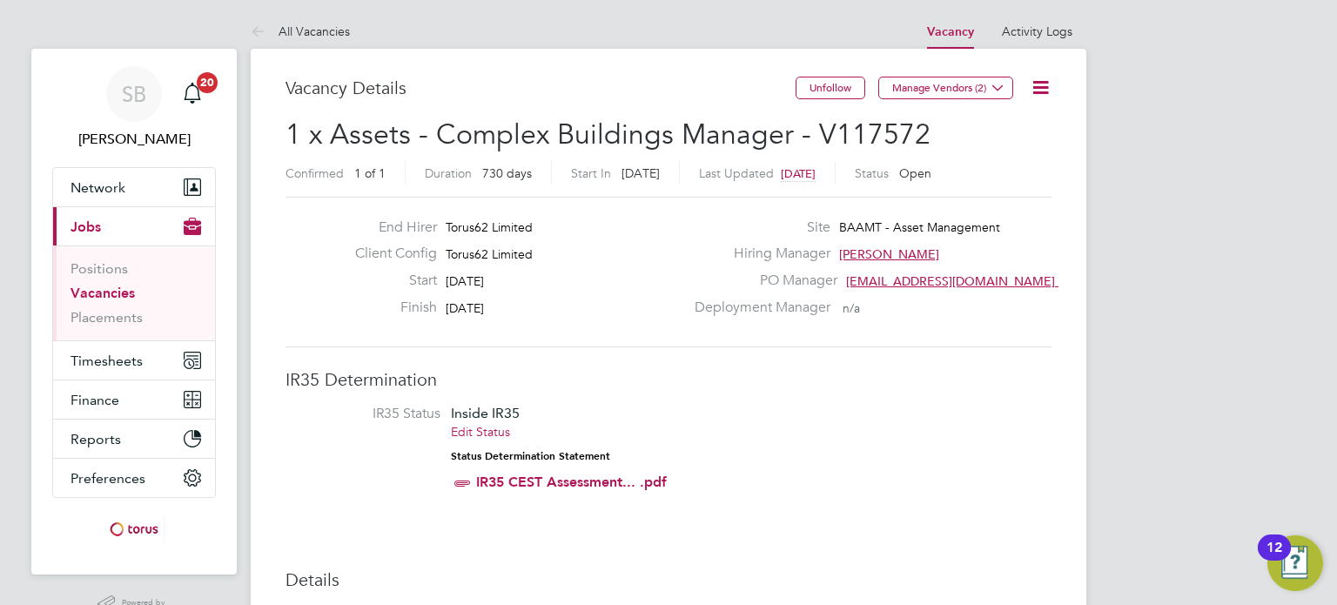
click at [1038, 81] on icon at bounding box center [1041, 88] width 22 height 22
click at [1010, 128] on li "Edit Vacancy" at bounding box center [998, 129] width 101 height 24
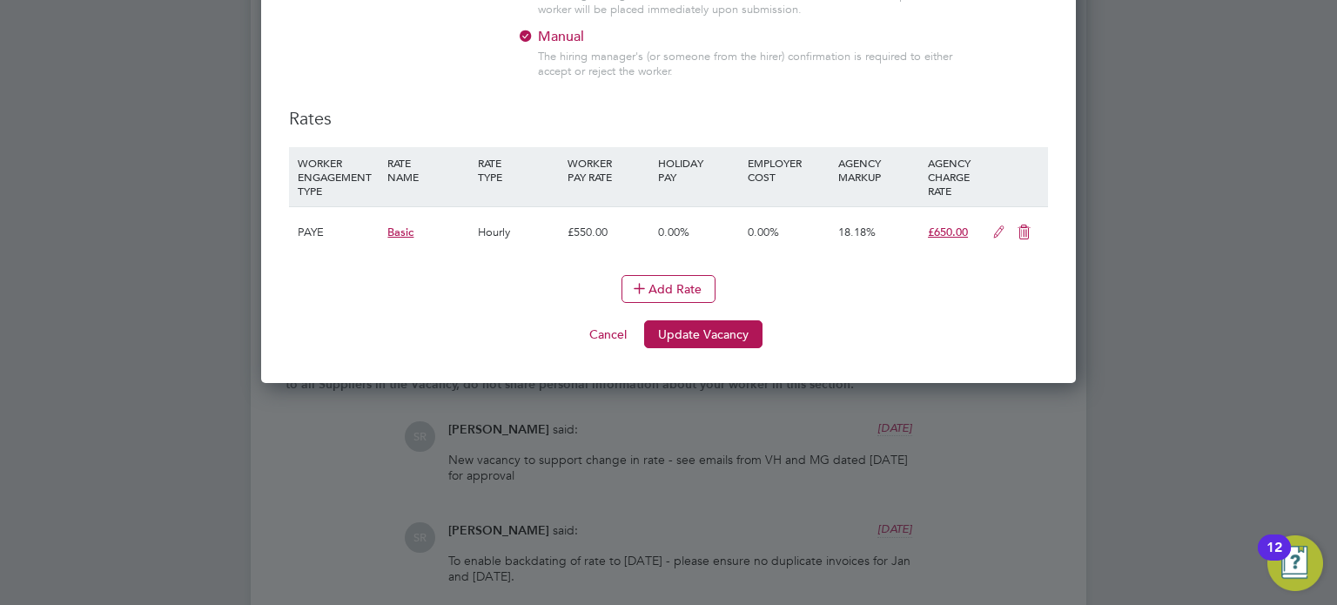
click at [486, 226] on div "Hourly" at bounding box center [518, 232] width 90 height 50
click at [1003, 227] on icon at bounding box center [999, 232] width 22 height 14
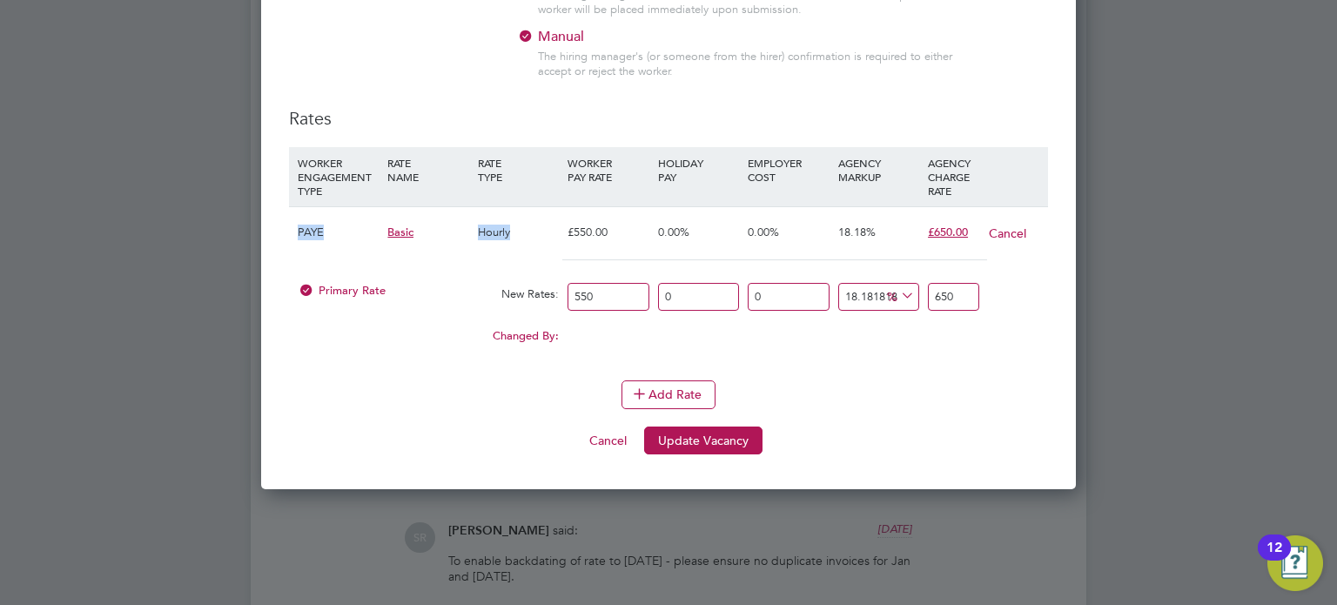
click at [439, 249] on div "Basic" at bounding box center [428, 232] width 90 height 50
click at [493, 229] on div "Hourly" at bounding box center [518, 232] width 90 height 50
drag, startPoint x: 493, startPoint y: 229, endPoint x: 580, endPoint y: 260, distance: 92.5
click at [494, 229] on div "Hourly" at bounding box center [518, 232] width 90 height 50
click at [881, 380] on div "Add Rate" at bounding box center [668, 394] width 759 height 28
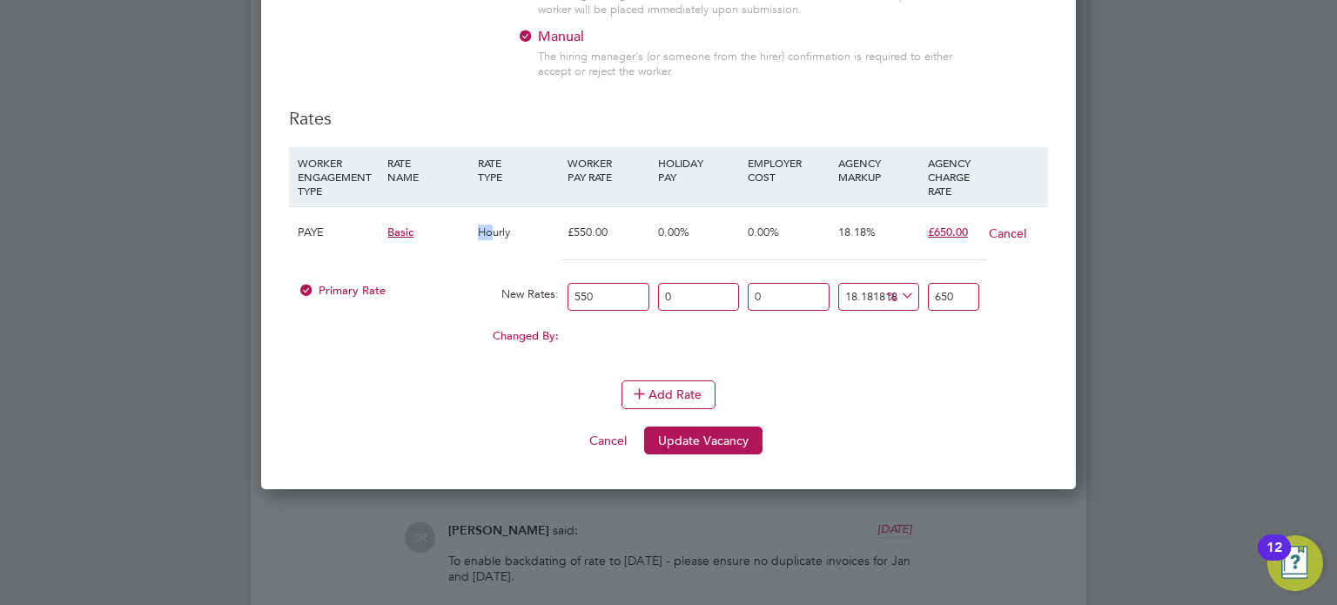
drag, startPoint x: 475, startPoint y: 221, endPoint x: 489, endPoint y: 221, distance: 13.9
click at [489, 221] on div "Hourly" at bounding box center [518, 232] width 90 height 50
click at [492, 224] on div "Hourly" at bounding box center [518, 232] width 90 height 50
click at [492, 225] on div "Hourly" at bounding box center [518, 232] width 90 height 50
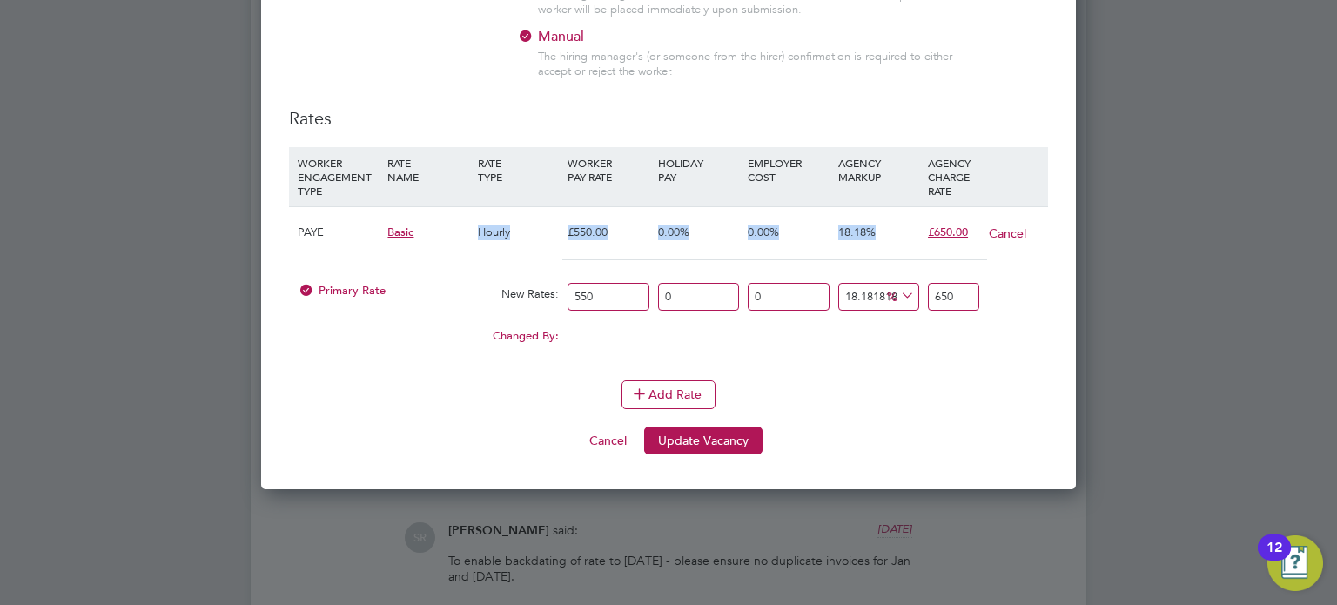
click at [492, 225] on div "Hourly" at bounding box center [518, 232] width 90 height 50
click at [491, 225] on div "Hourly" at bounding box center [518, 232] width 90 height 50
click at [881, 392] on div "Add Rate" at bounding box center [668, 394] width 759 height 28
click at [614, 411] on li "Add Rate" at bounding box center [668, 402] width 759 height 45
drag, startPoint x: 610, startPoint y: 426, endPoint x: 698, endPoint y: 370, distance: 104.5
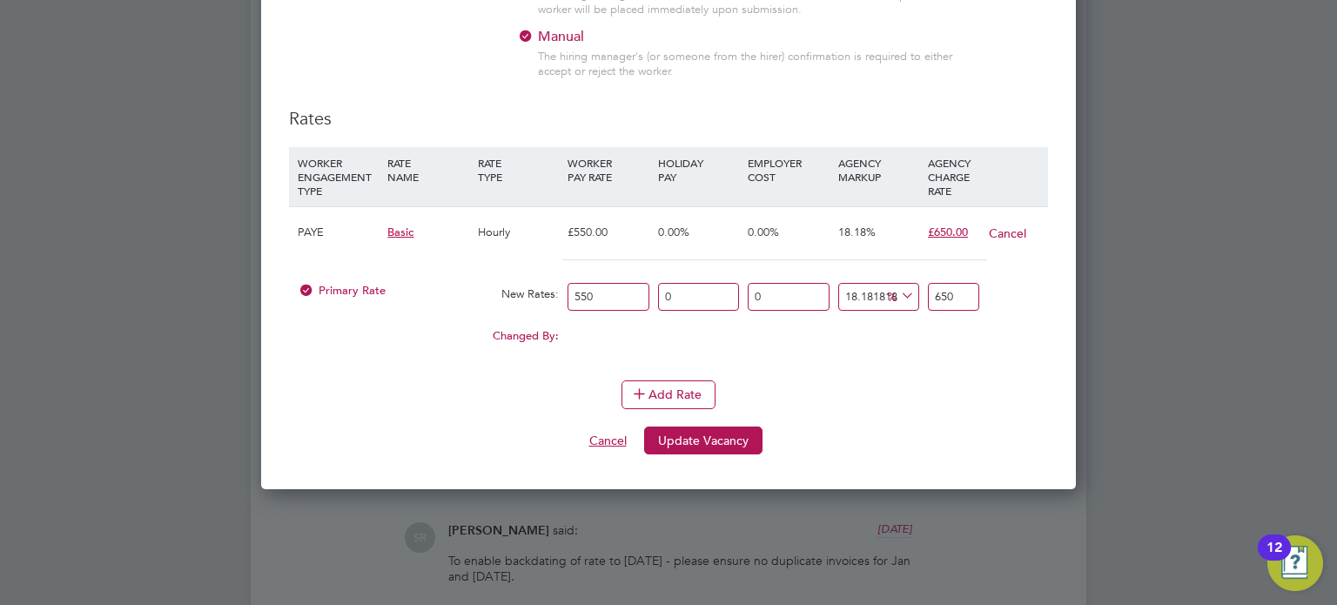
click at [610, 427] on button "Cancel" at bounding box center [607, 440] width 65 height 28
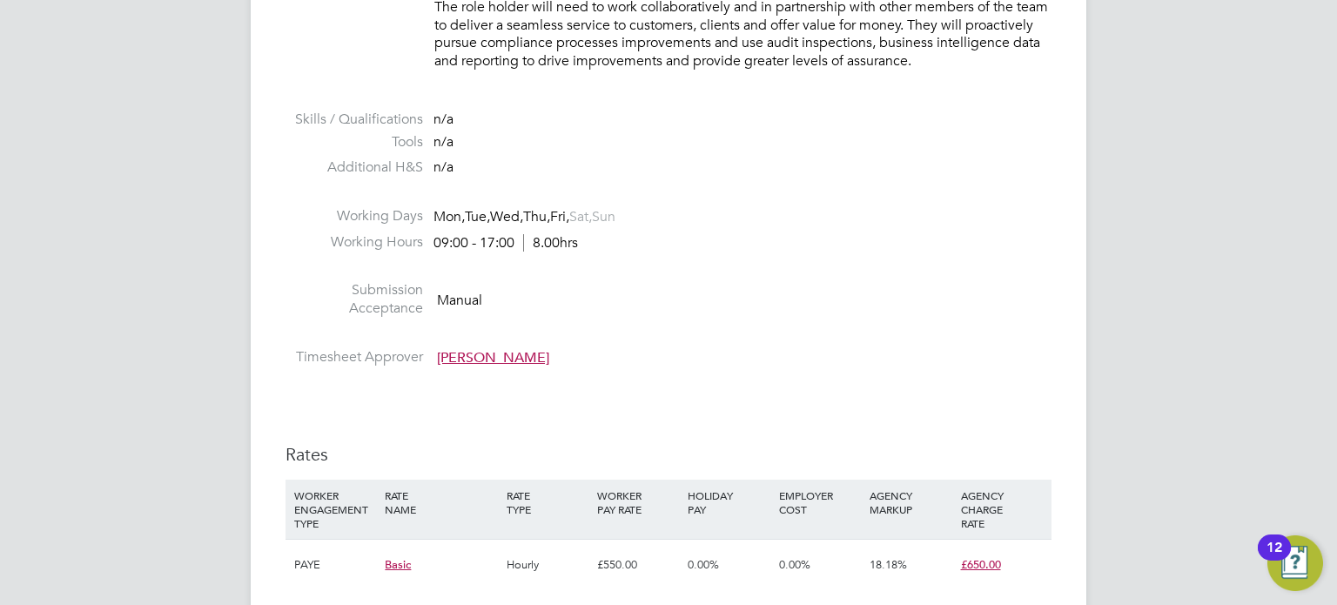
scroll to position [313, 0]
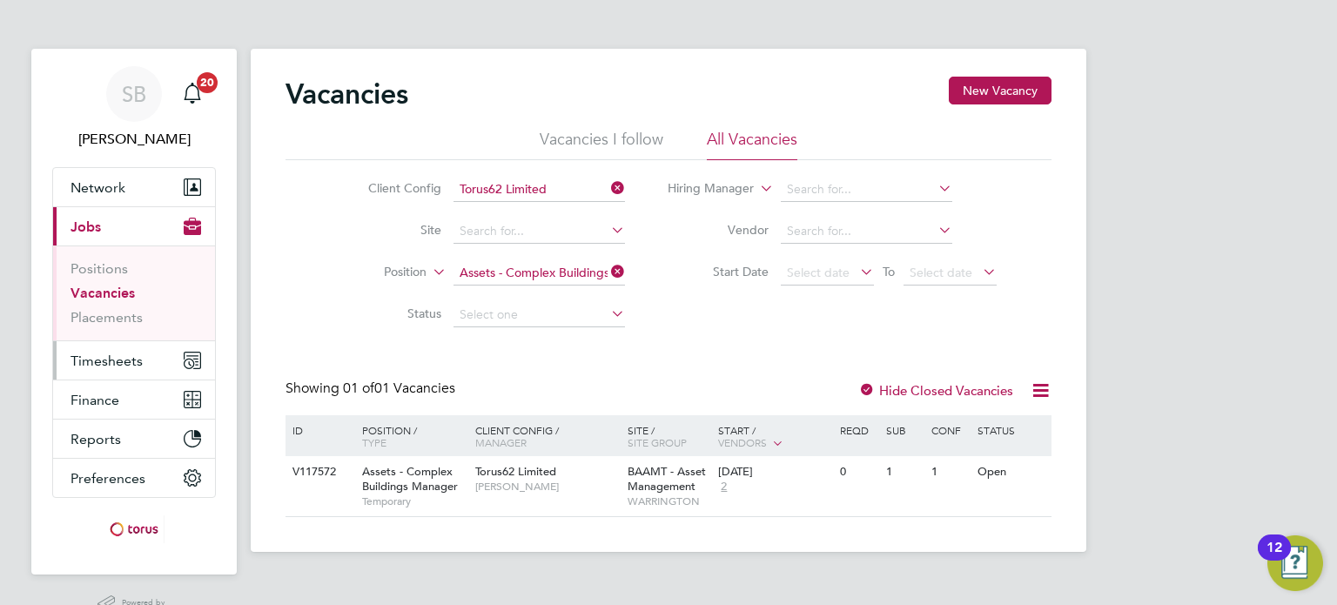
drag, startPoint x: 128, startPoint y: 361, endPoint x: 137, endPoint y: 365, distance: 9.4
click at [129, 361] on span "Timesheets" at bounding box center [106, 360] width 72 height 17
click at [118, 366] on span "Timesheets" at bounding box center [106, 360] width 72 height 17
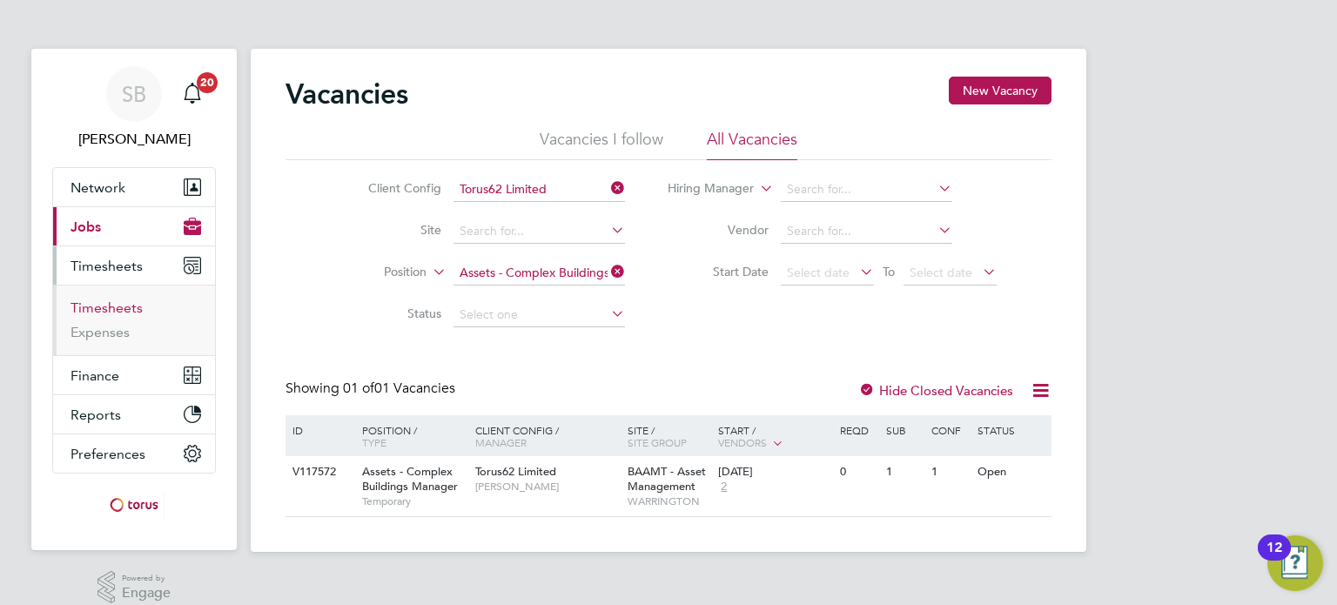
click at [131, 314] on link "Timesheets" at bounding box center [106, 307] width 72 height 17
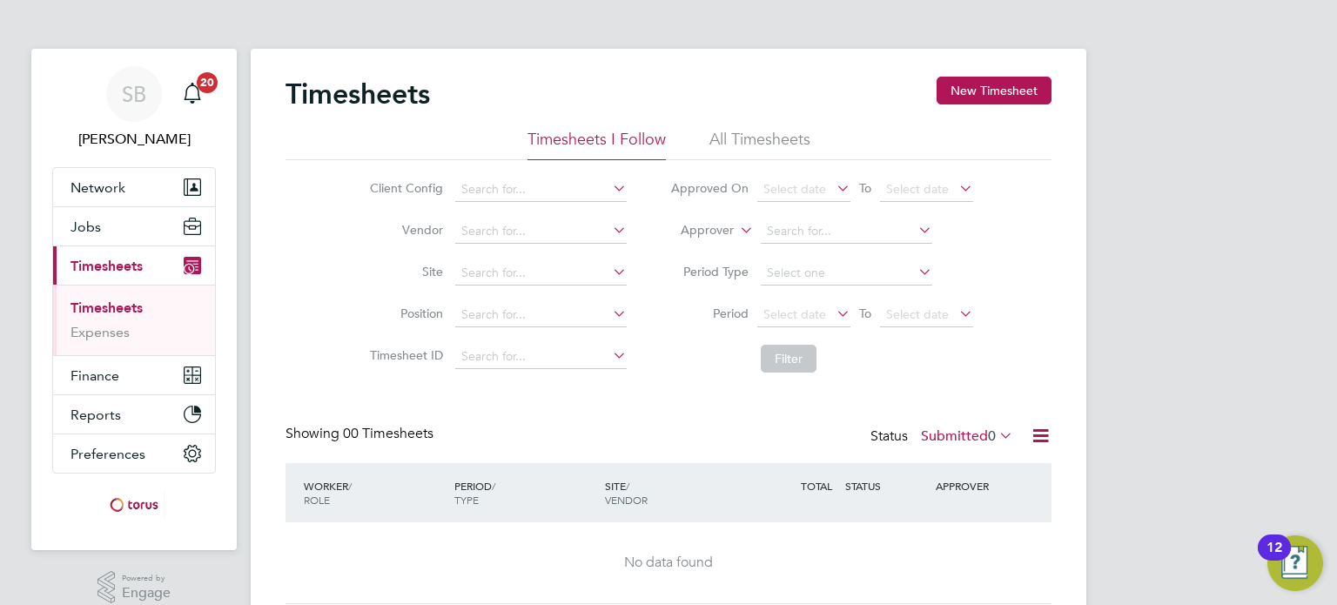
scroll to position [61, 0]
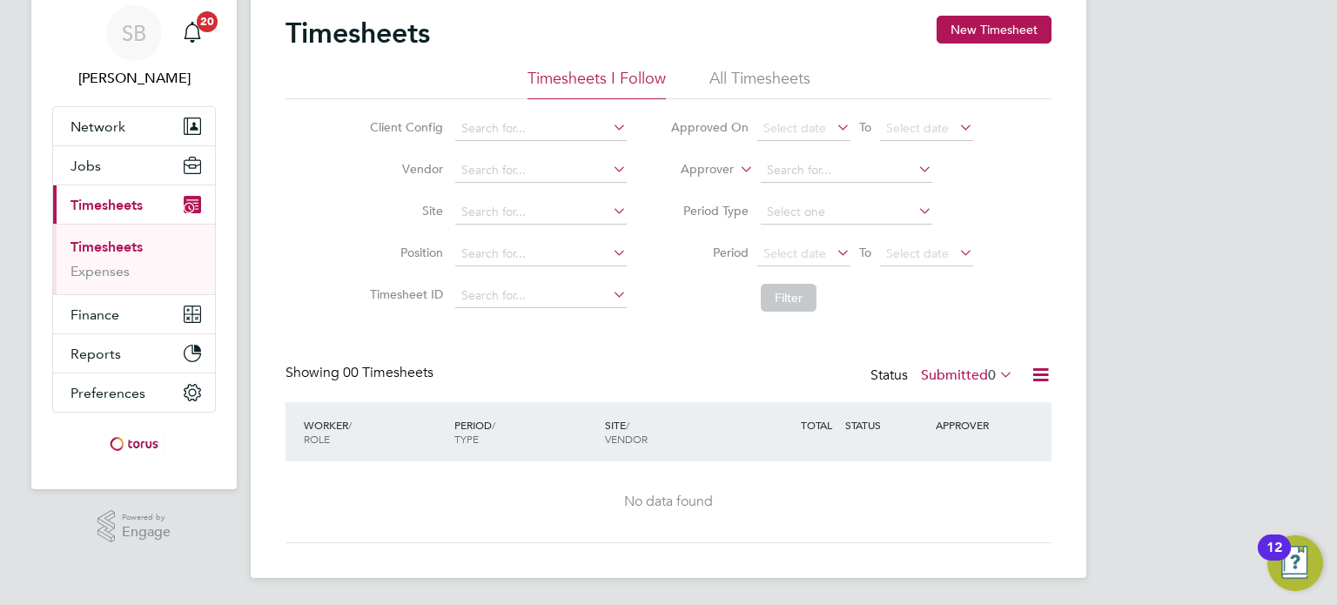
click at [988, 369] on span "0" at bounding box center [992, 374] width 8 height 17
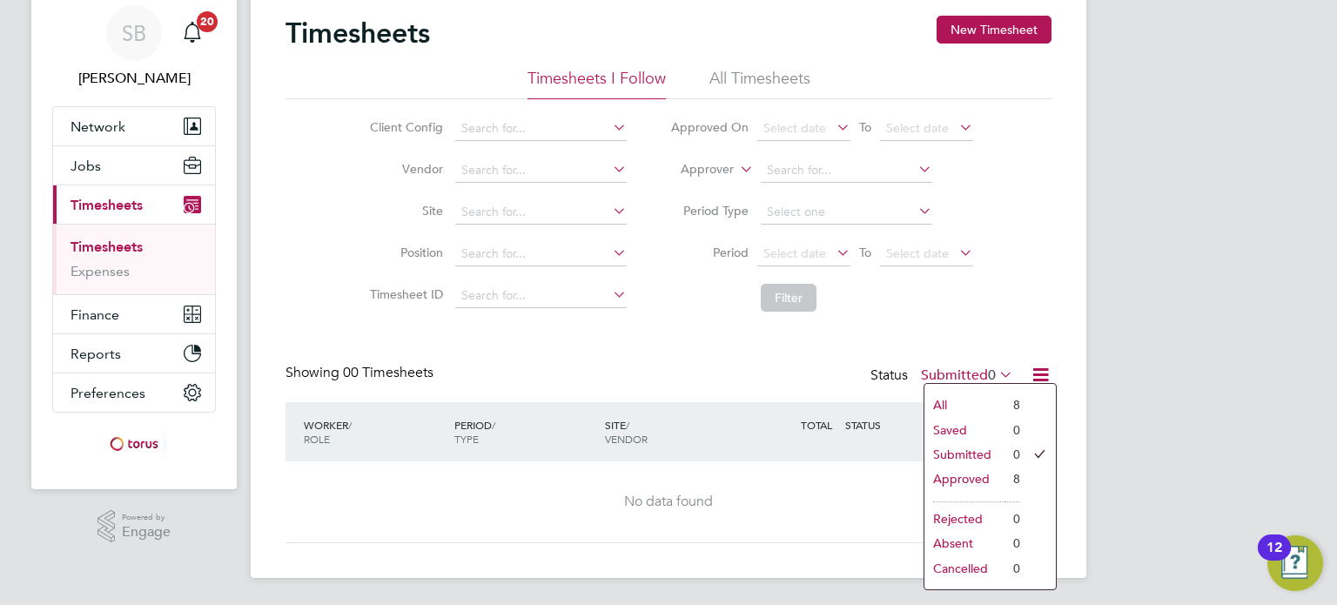
click at [975, 400] on li "All" at bounding box center [964, 404] width 80 height 24
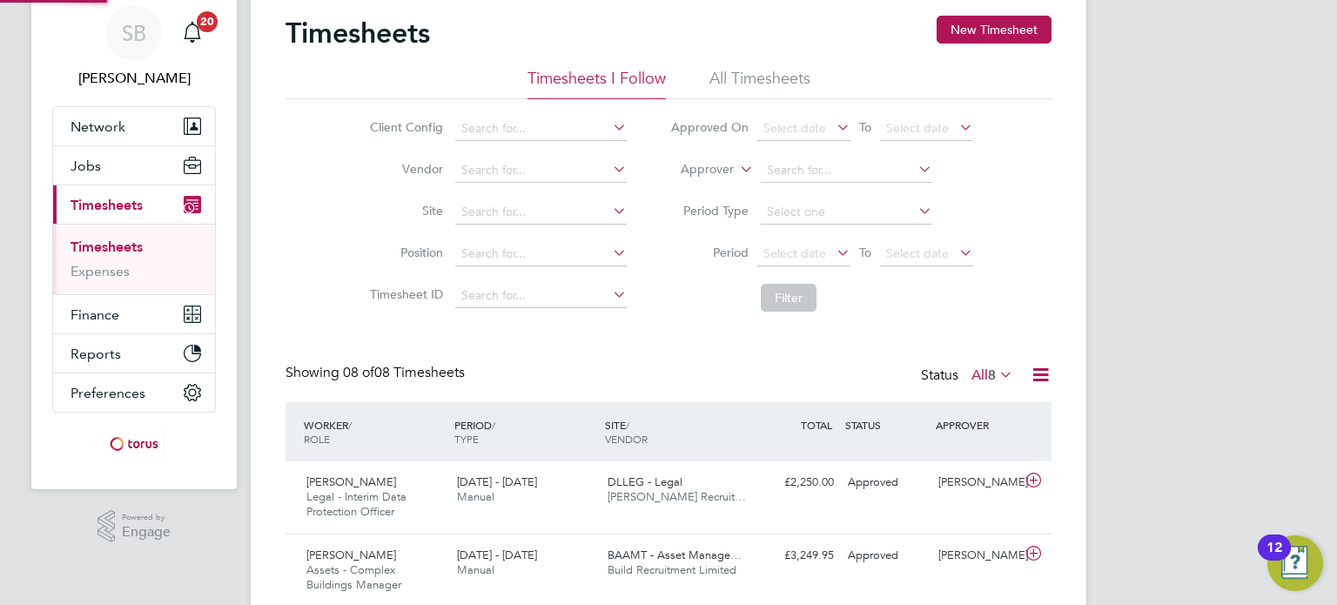
scroll to position [0, 0]
